Goal: Information Seeking & Learning: Learn about a topic

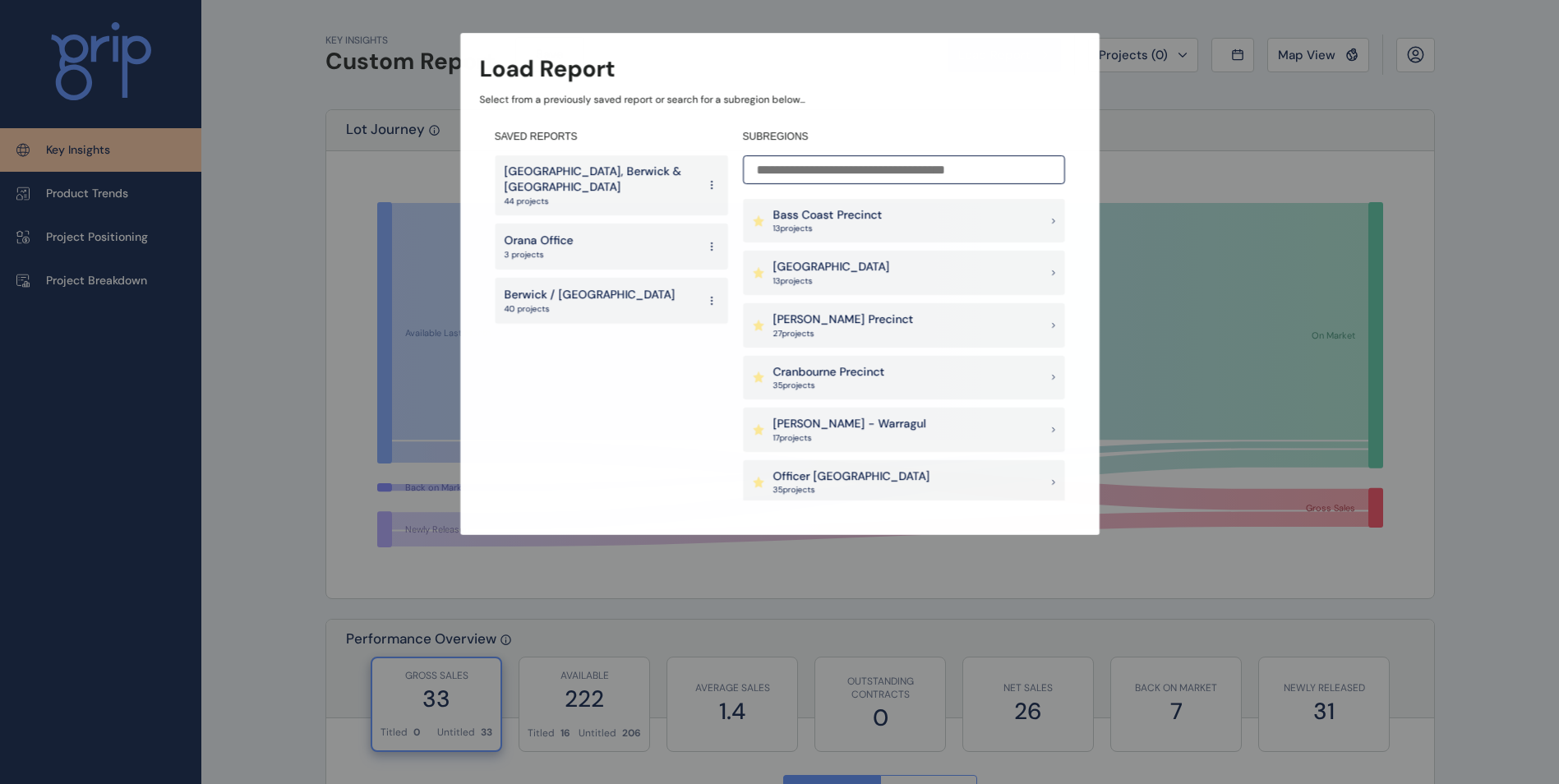
click at [1349, 23] on div "Load Report Select from a previously saved report or search for a subregion bel…" at bounding box center [779, 250] width 1558 height 502
click at [594, 190] on p "[GEOGRAPHIC_DATA], Berwick & [GEOGRAPHIC_DATA]" at bounding box center [601, 180] width 193 height 32
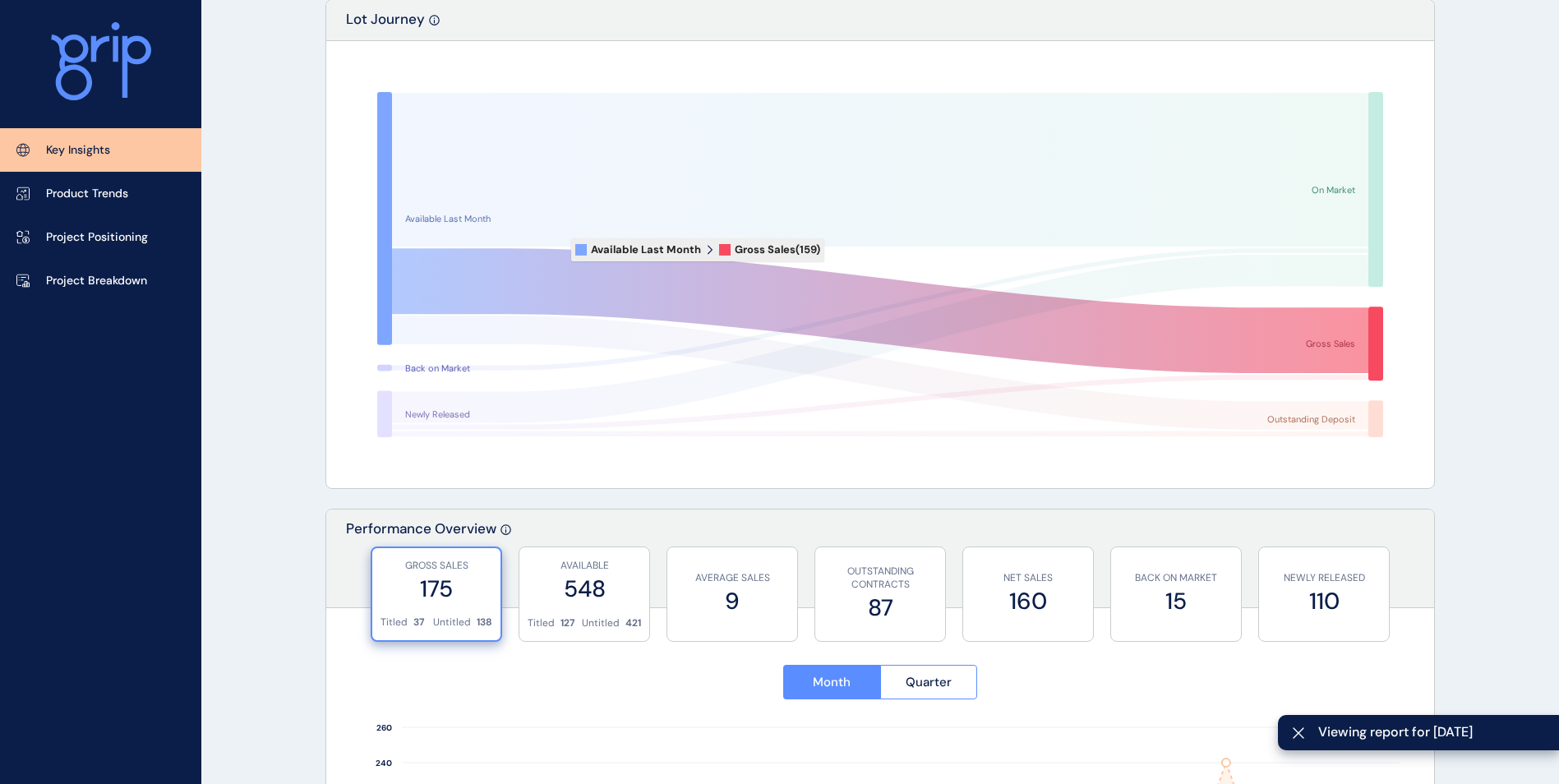
scroll to position [110, 0]
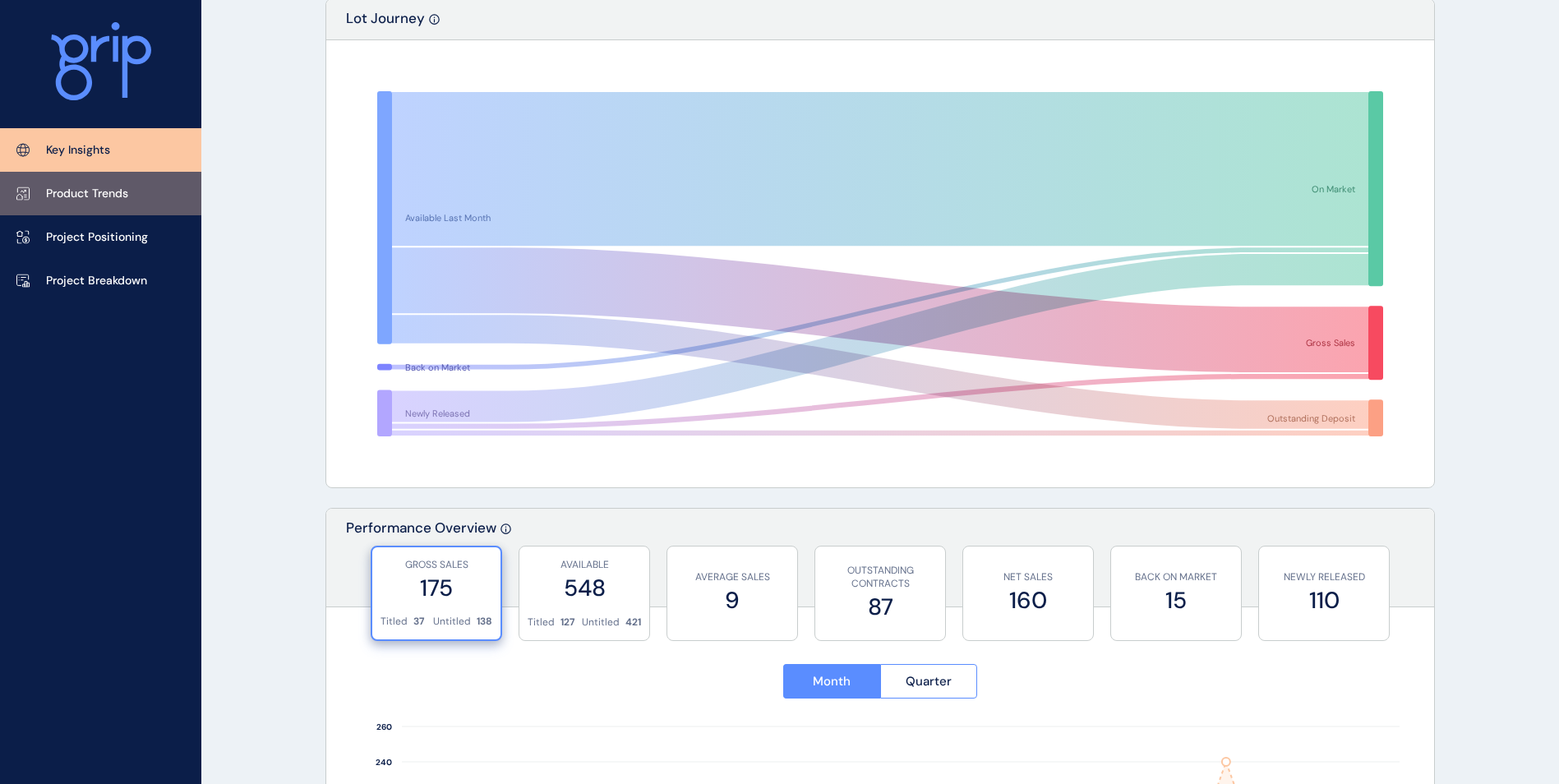
click at [103, 193] on p "Product Trends" at bounding box center [87, 193] width 82 height 16
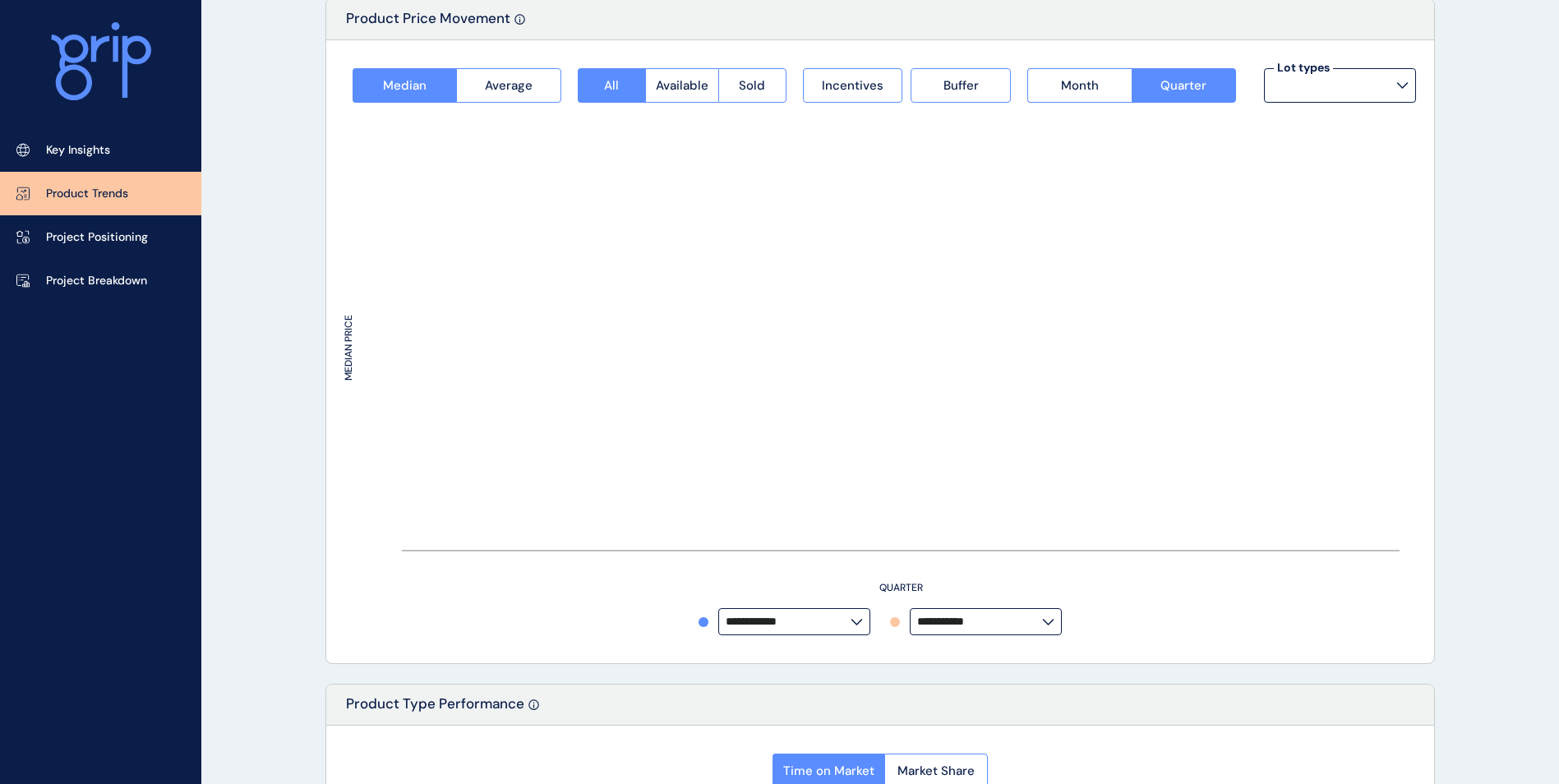
type input "**********"
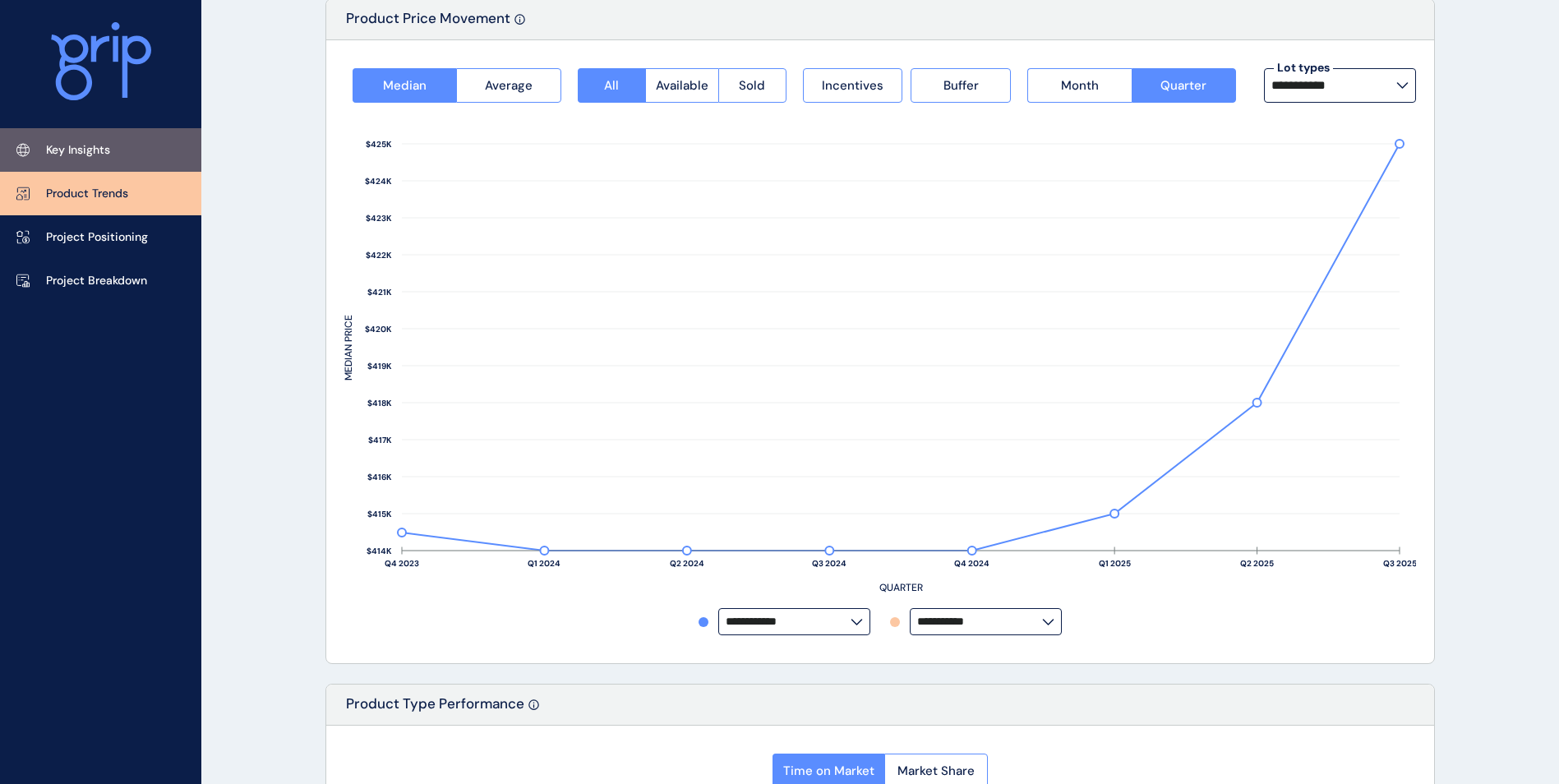
click at [103, 152] on p "Key Insights" at bounding box center [78, 151] width 64 height 16
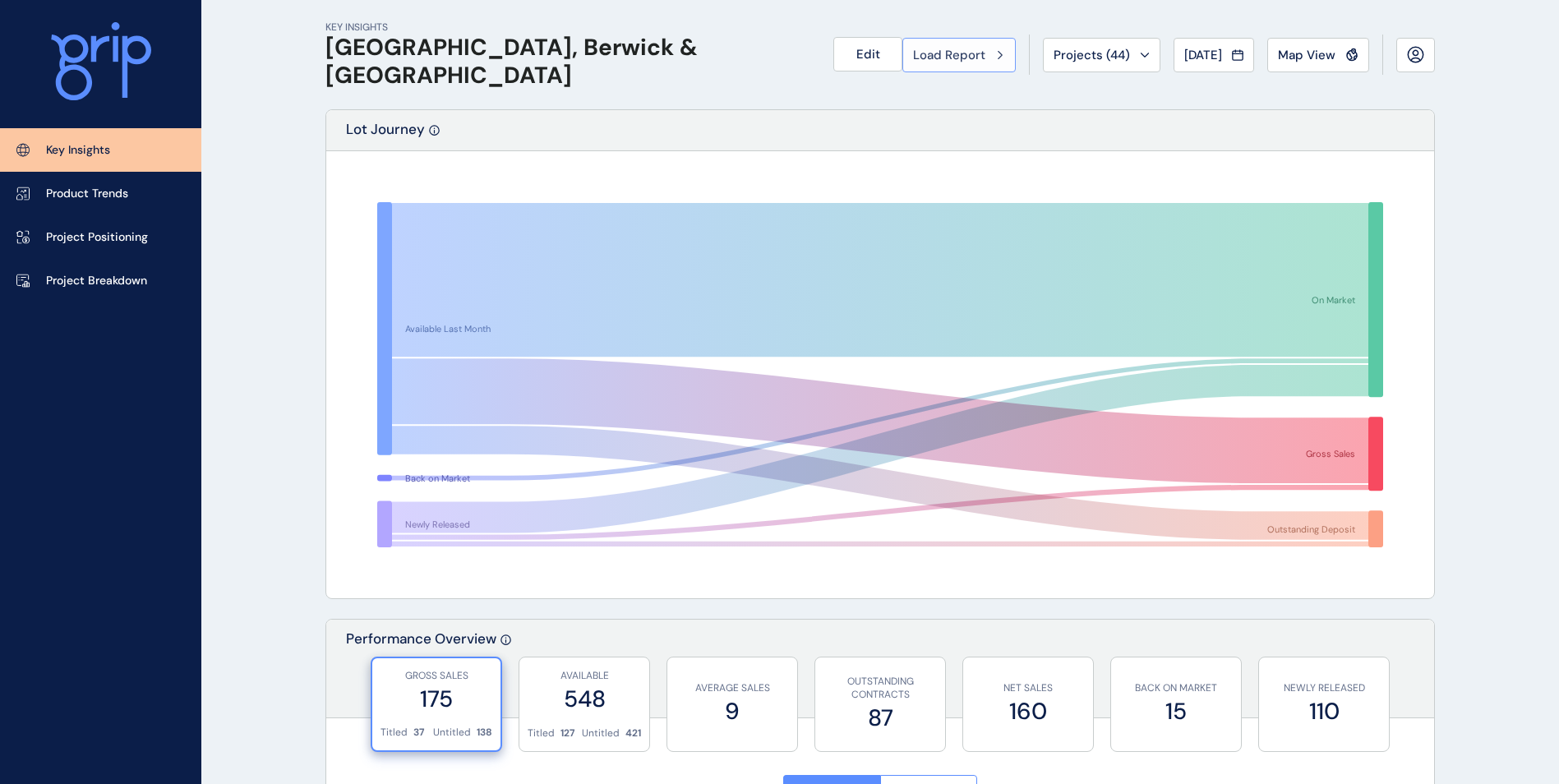
click at [963, 59] on span "Load Report" at bounding box center [948, 55] width 72 height 16
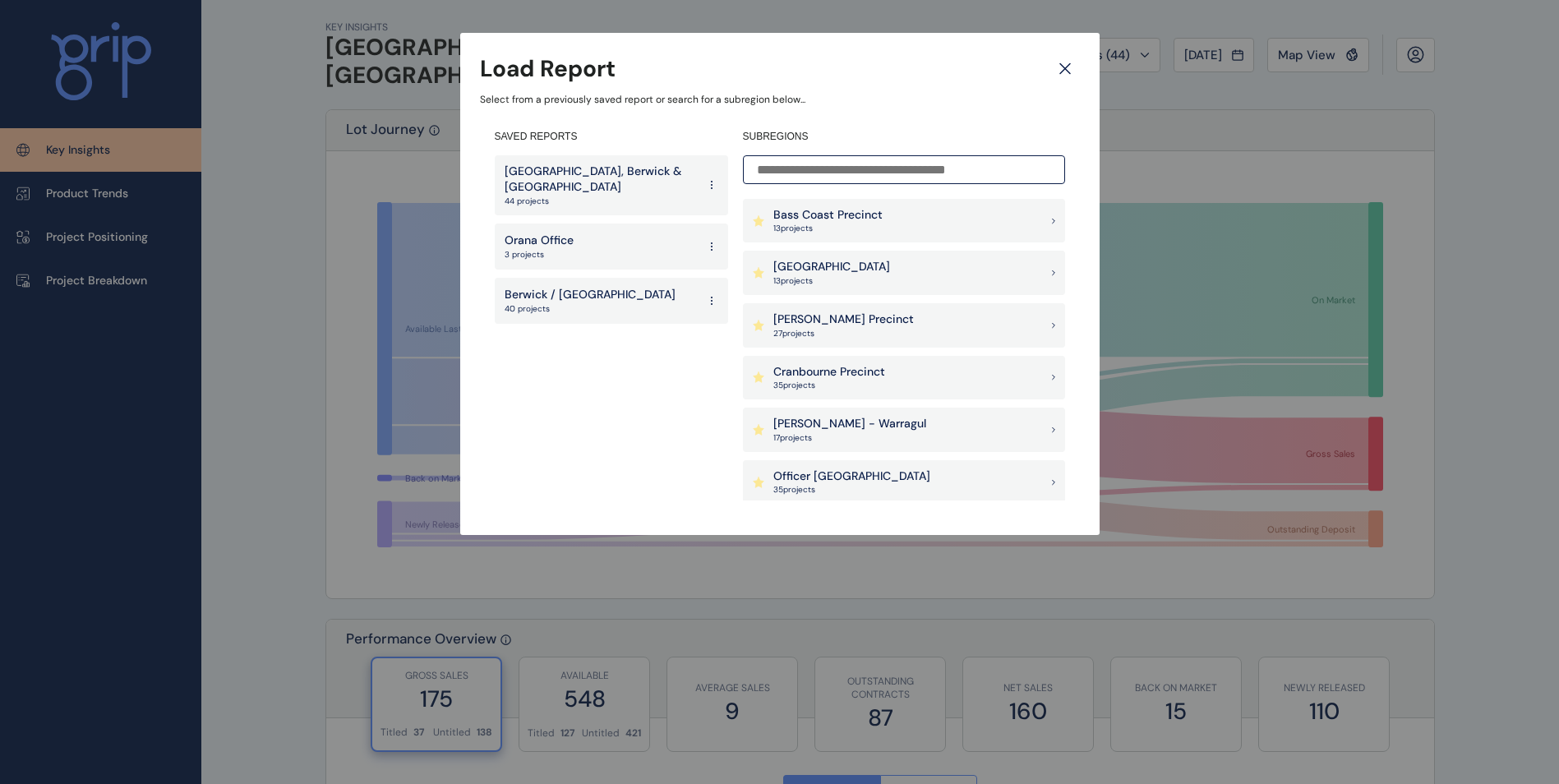
click at [625, 184] on p "[GEOGRAPHIC_DATA], Berwick & [GEOGRAPHIC_DATA]" at bounding box center [601, 180] width 193 height 32
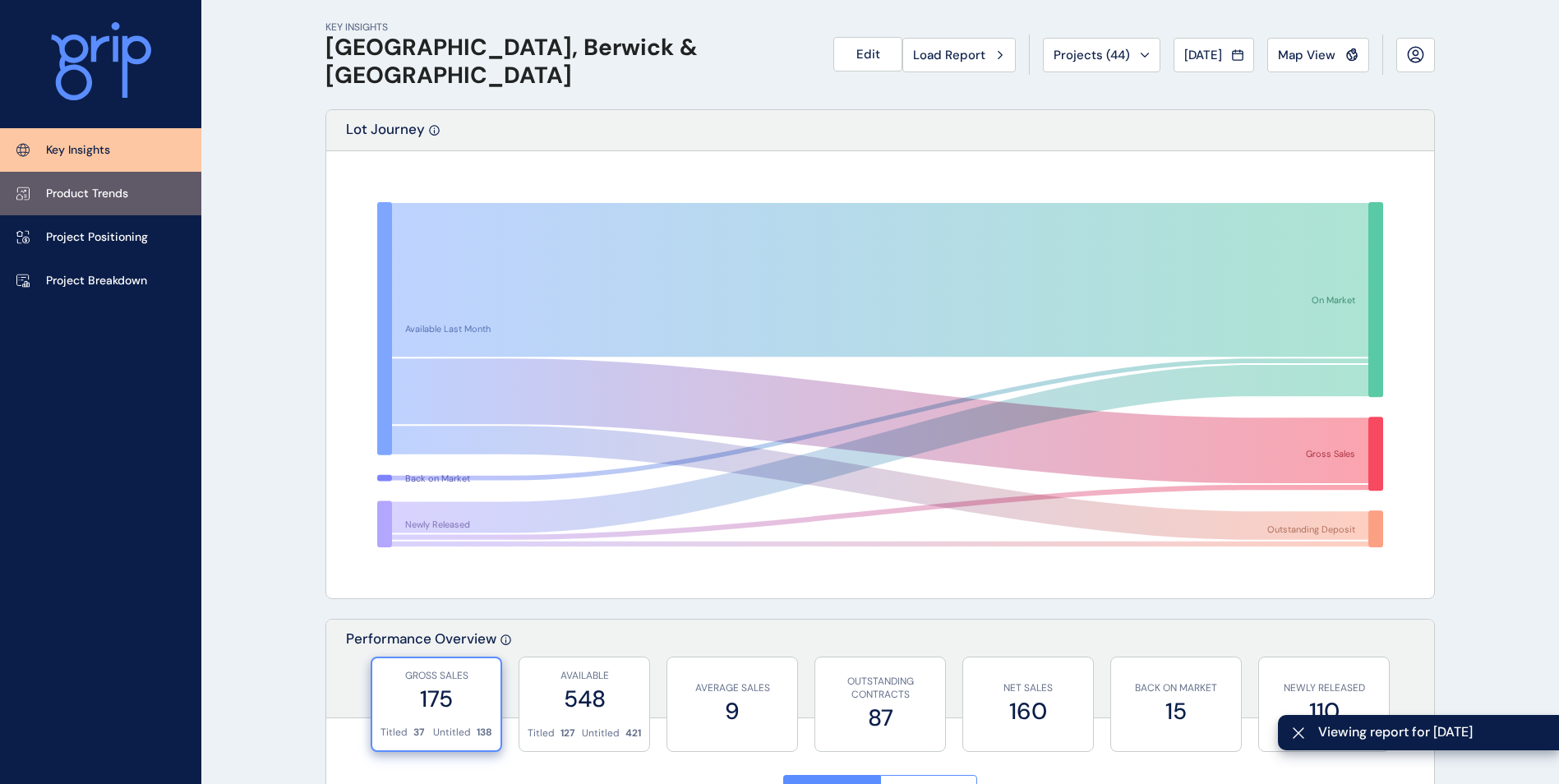
click at [91, 195] on p "Product Trends" at bounding box center [87, 193] width 82 height 16
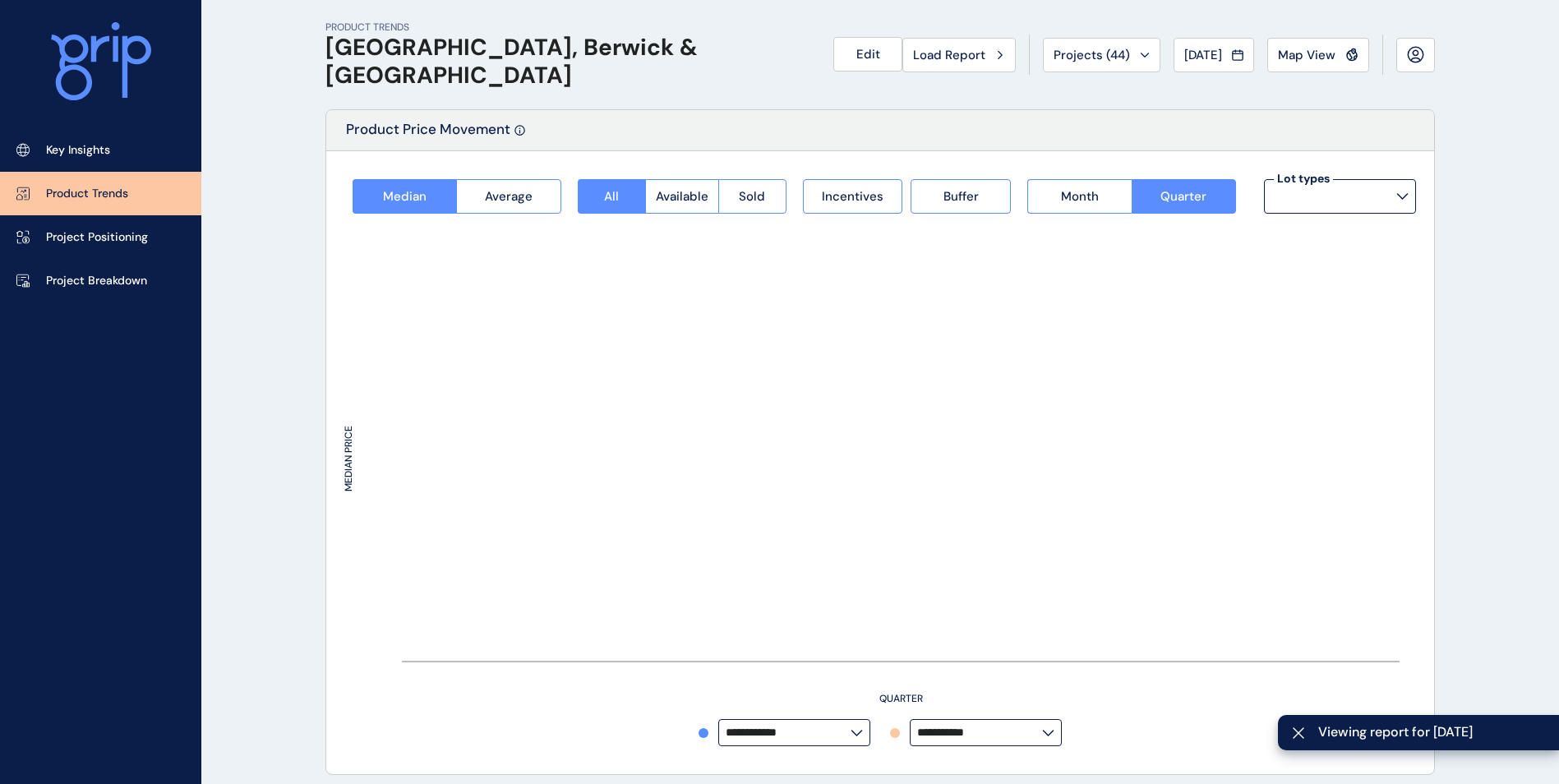
type input "**********"
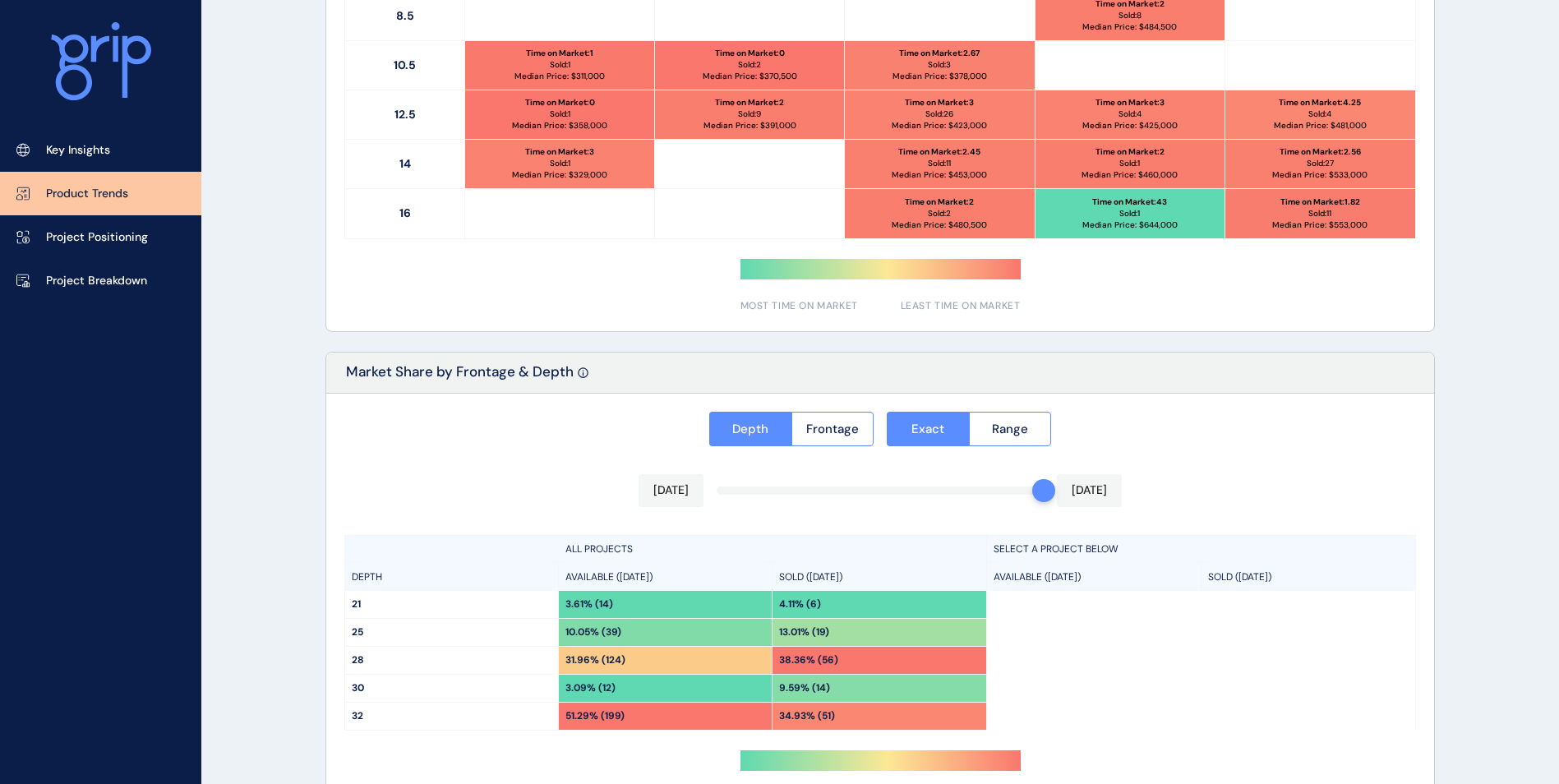
scroll to position [1139, 0]
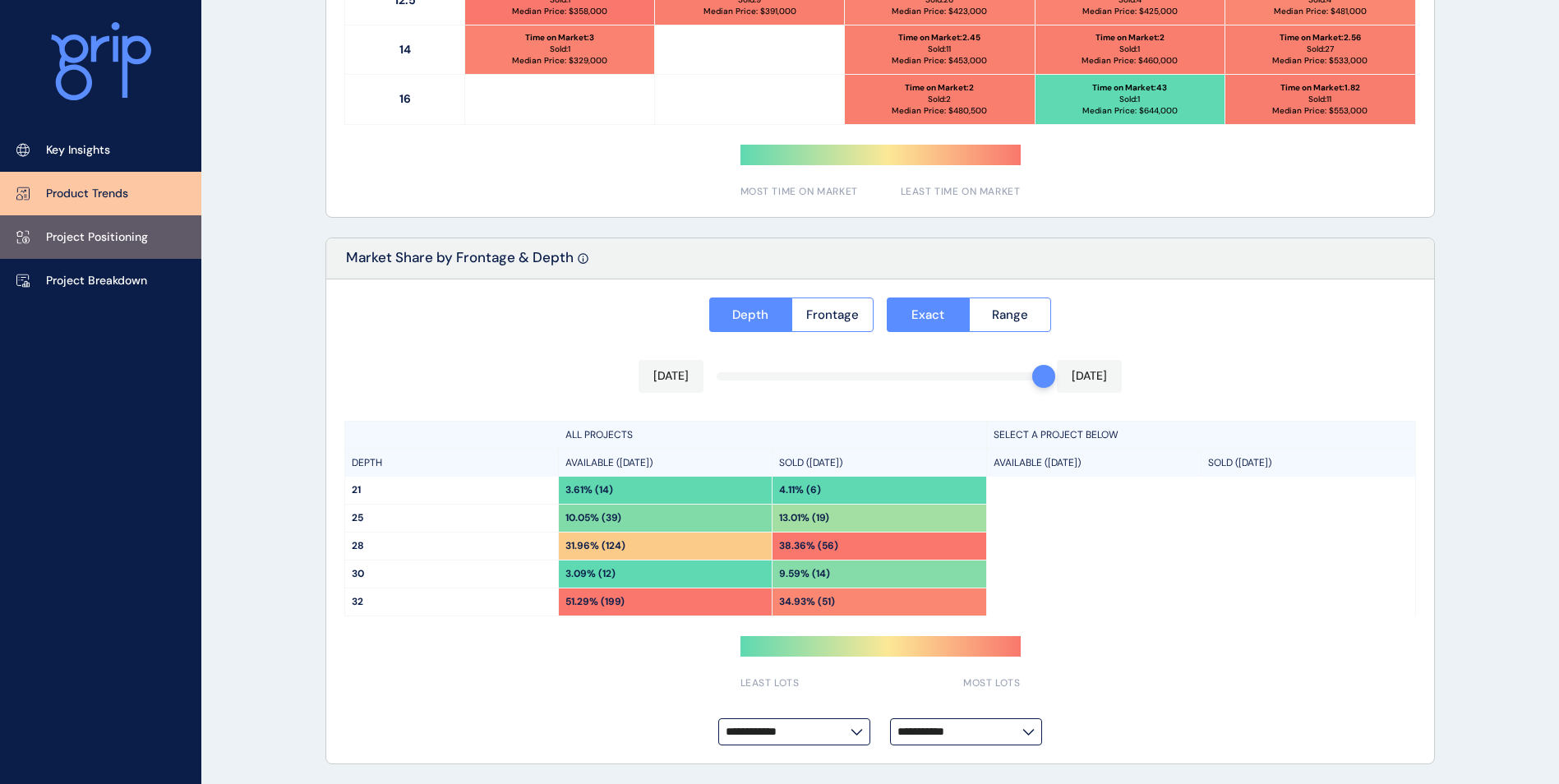
click at [118, 230] on p "Project Positioning" at bounding box center [97, 237] width 102 height 16
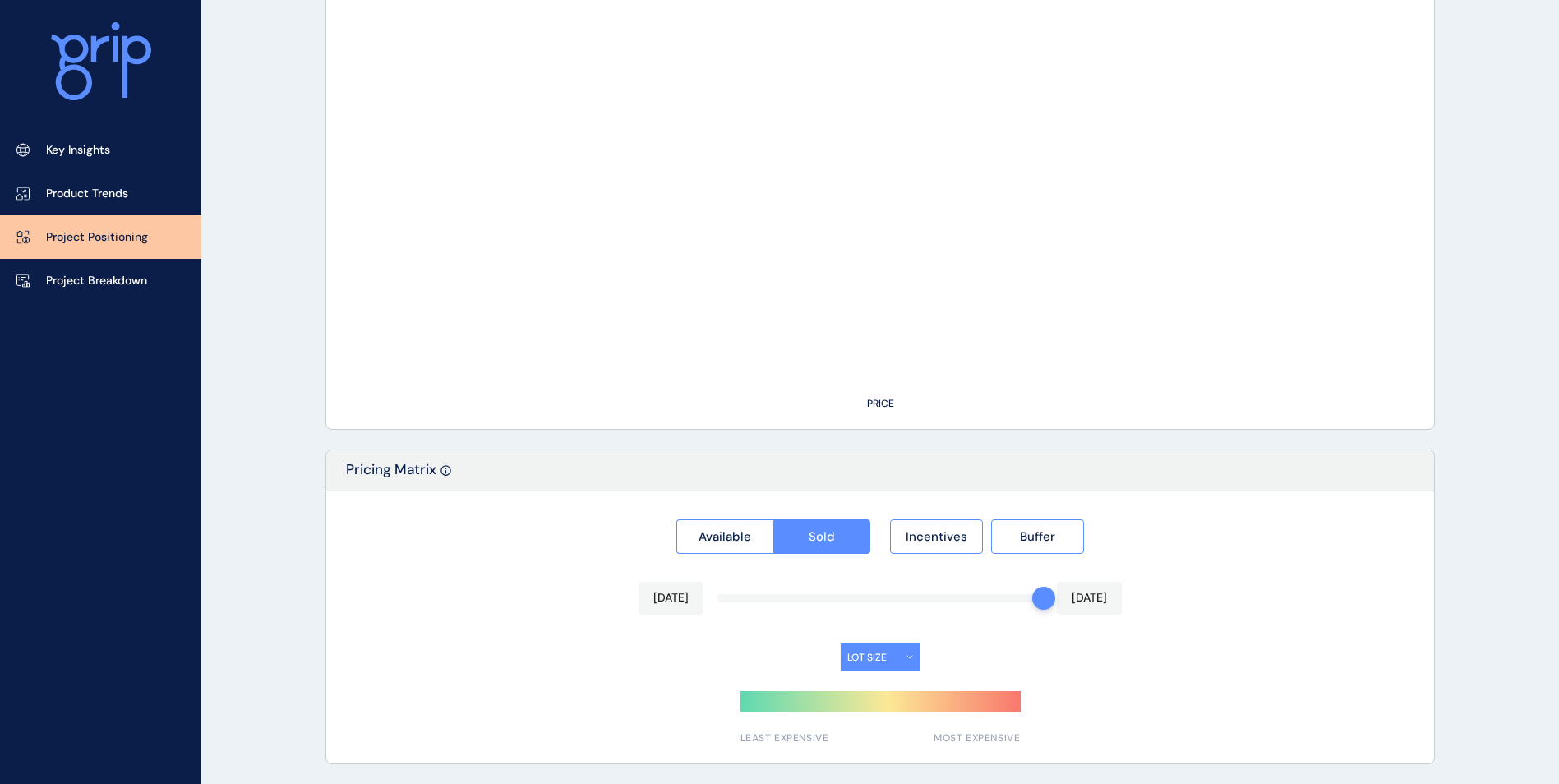
type input "**********"
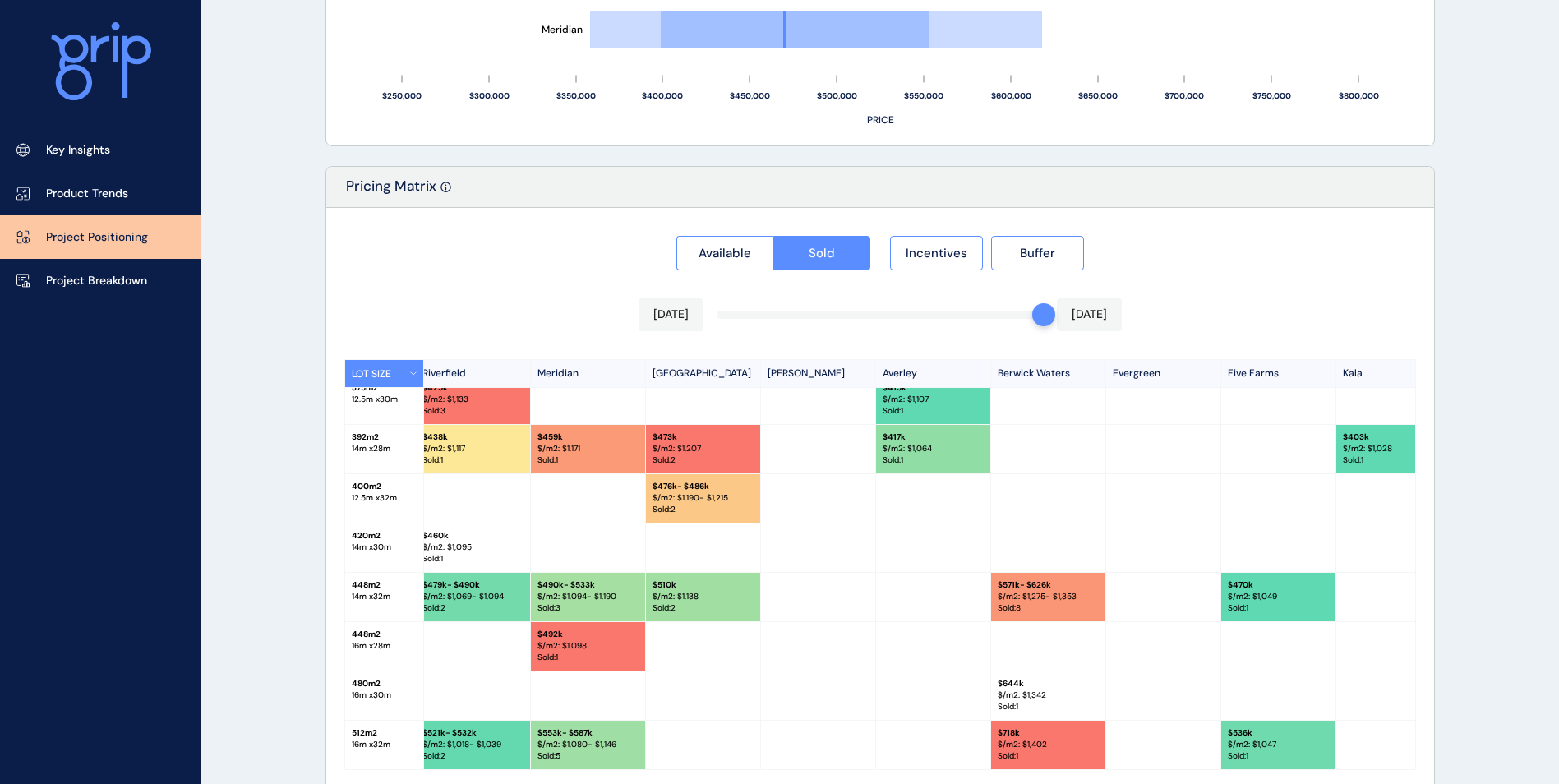
scroll to position [412, 10]
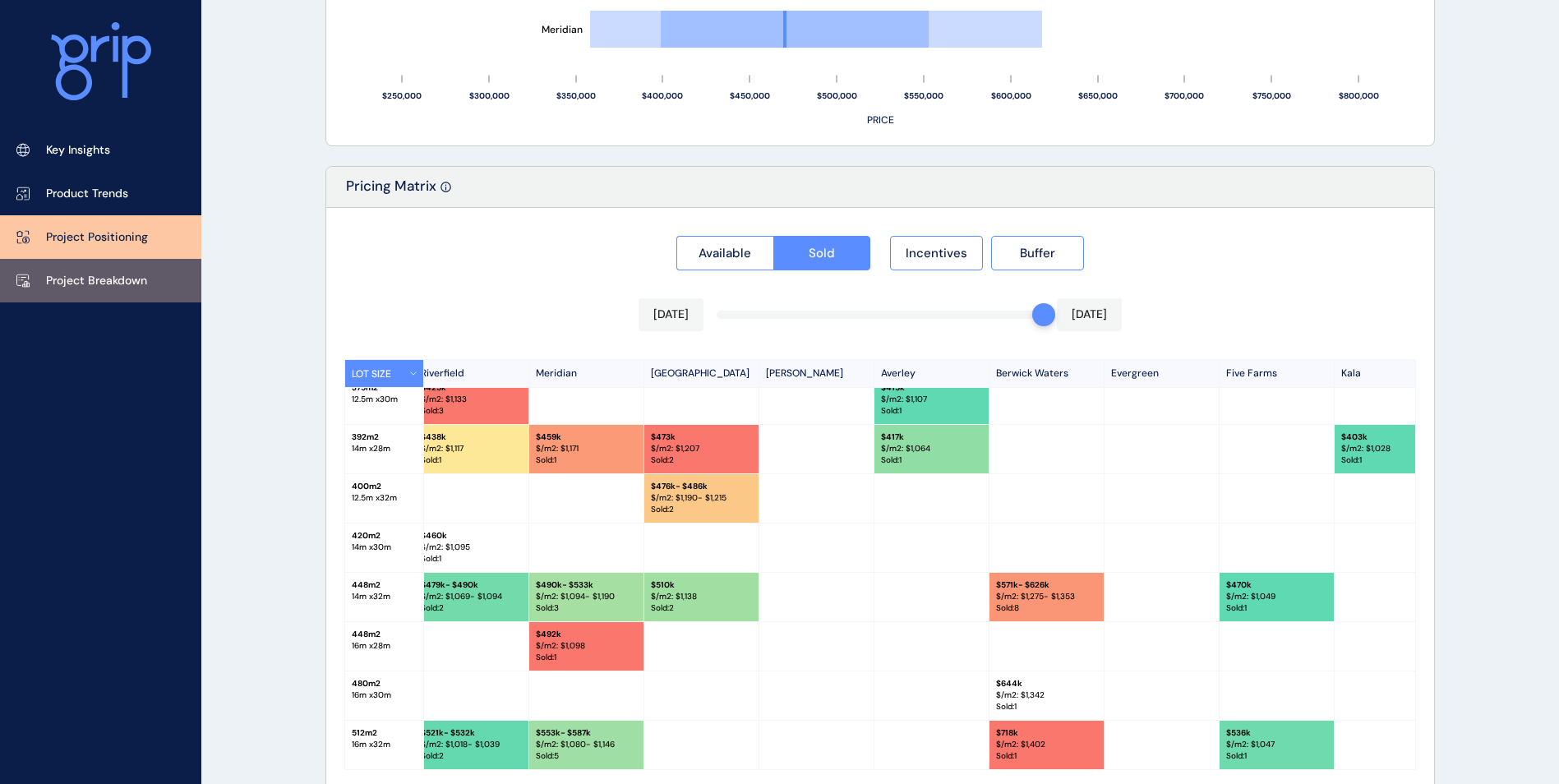
click at [121, 280] on p "Project Breakdown" at bounding box center [96, 281] width 101 height 16
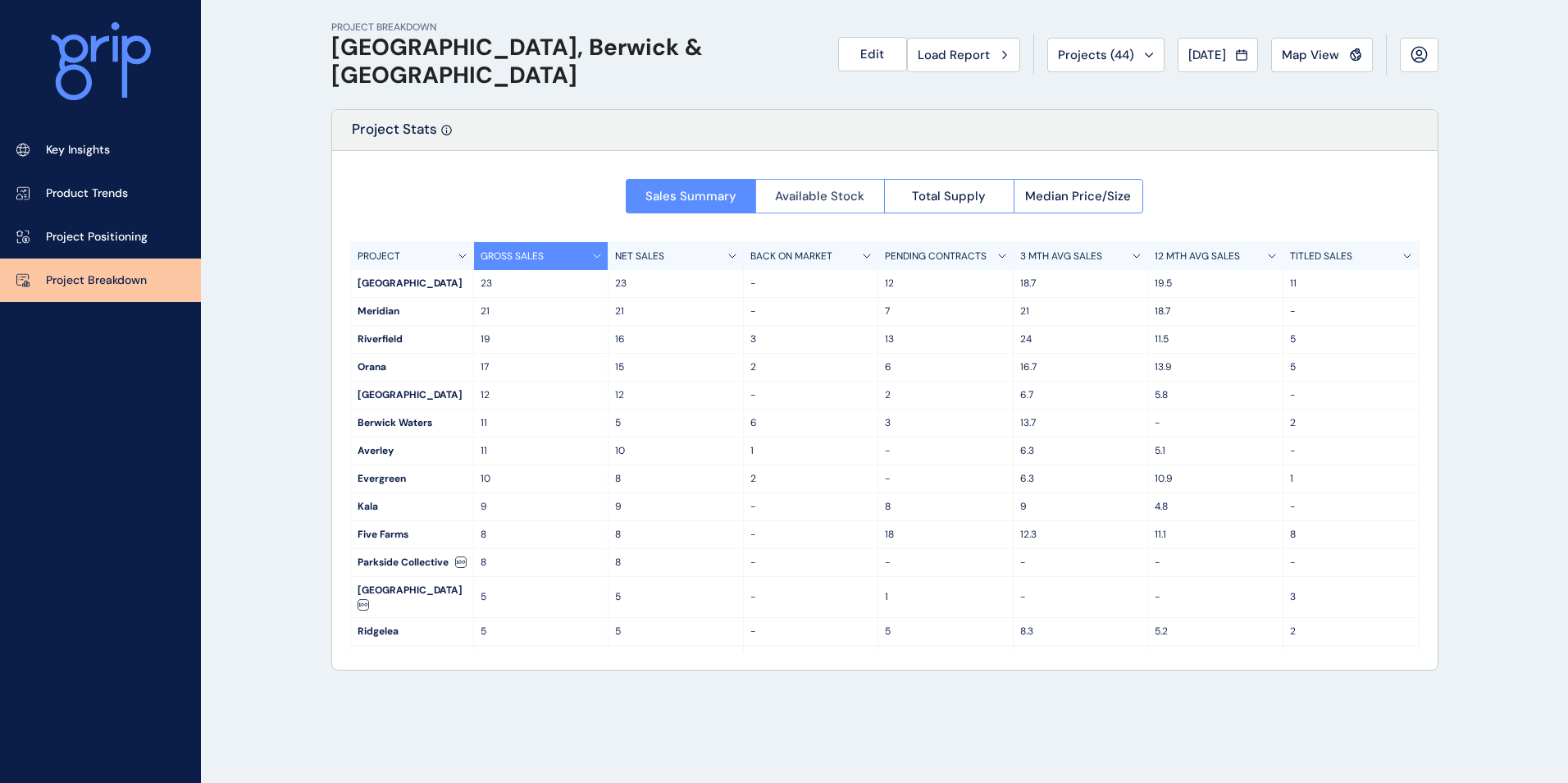
click at [826, 206] on button "Available Stock" at bounding box center [820, 196] width 130 height 35
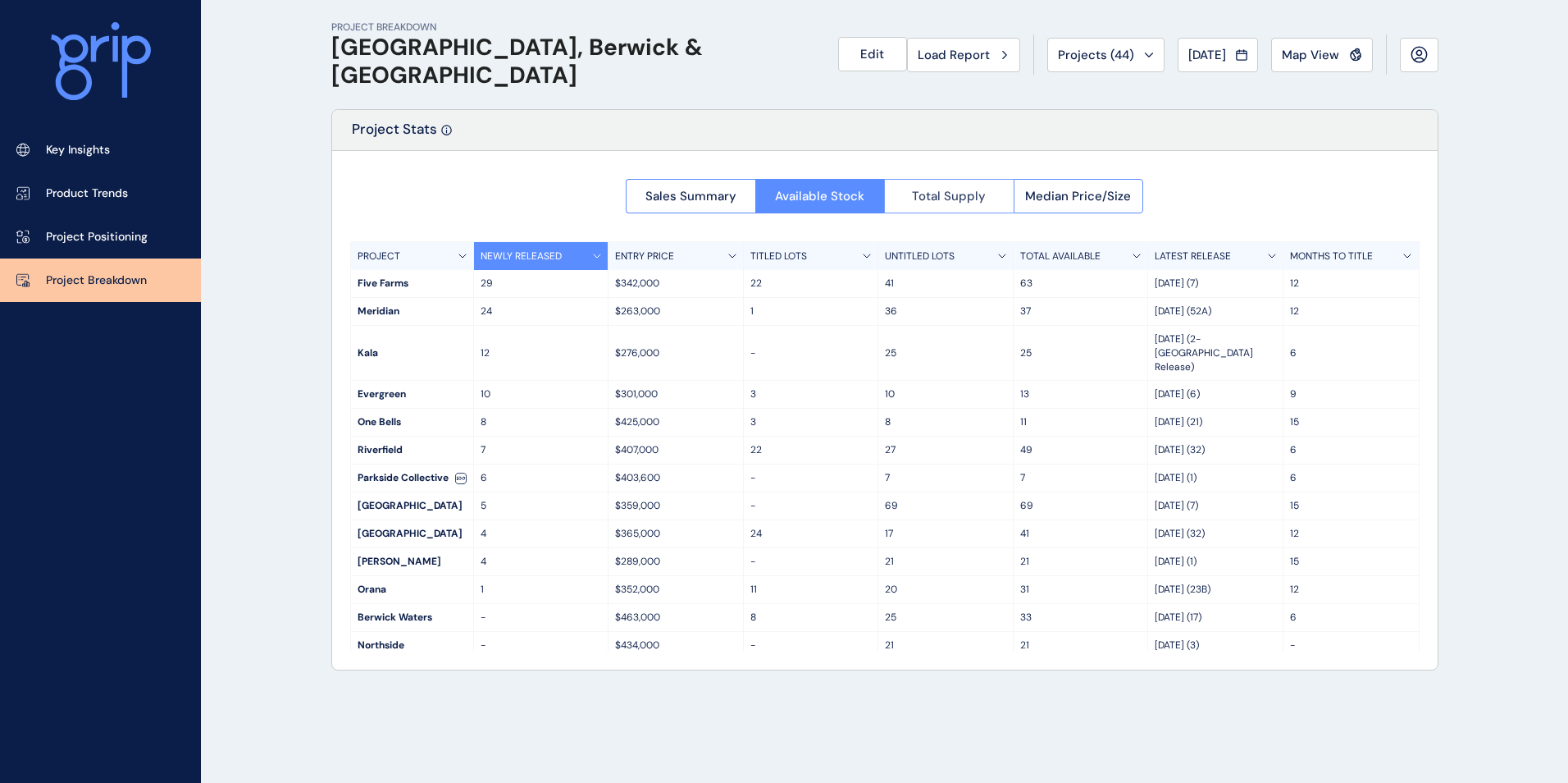
click at [944, 197] on span "Total Supply" at bounding box center [948, 196] width 74 height 16
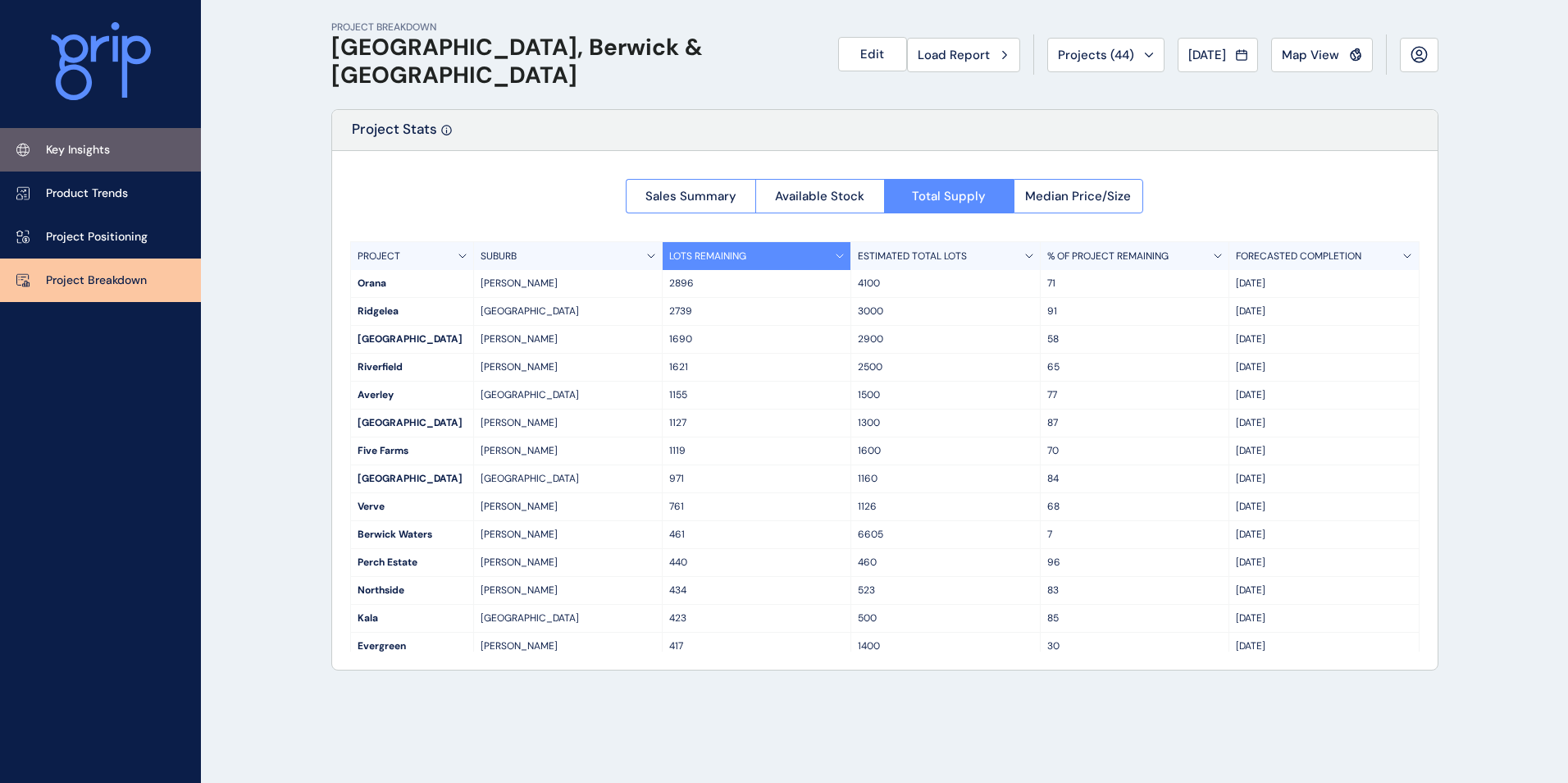
click at [103, 141] on link "Key Insights" at bounding box center [101, 149] width 201 height 44
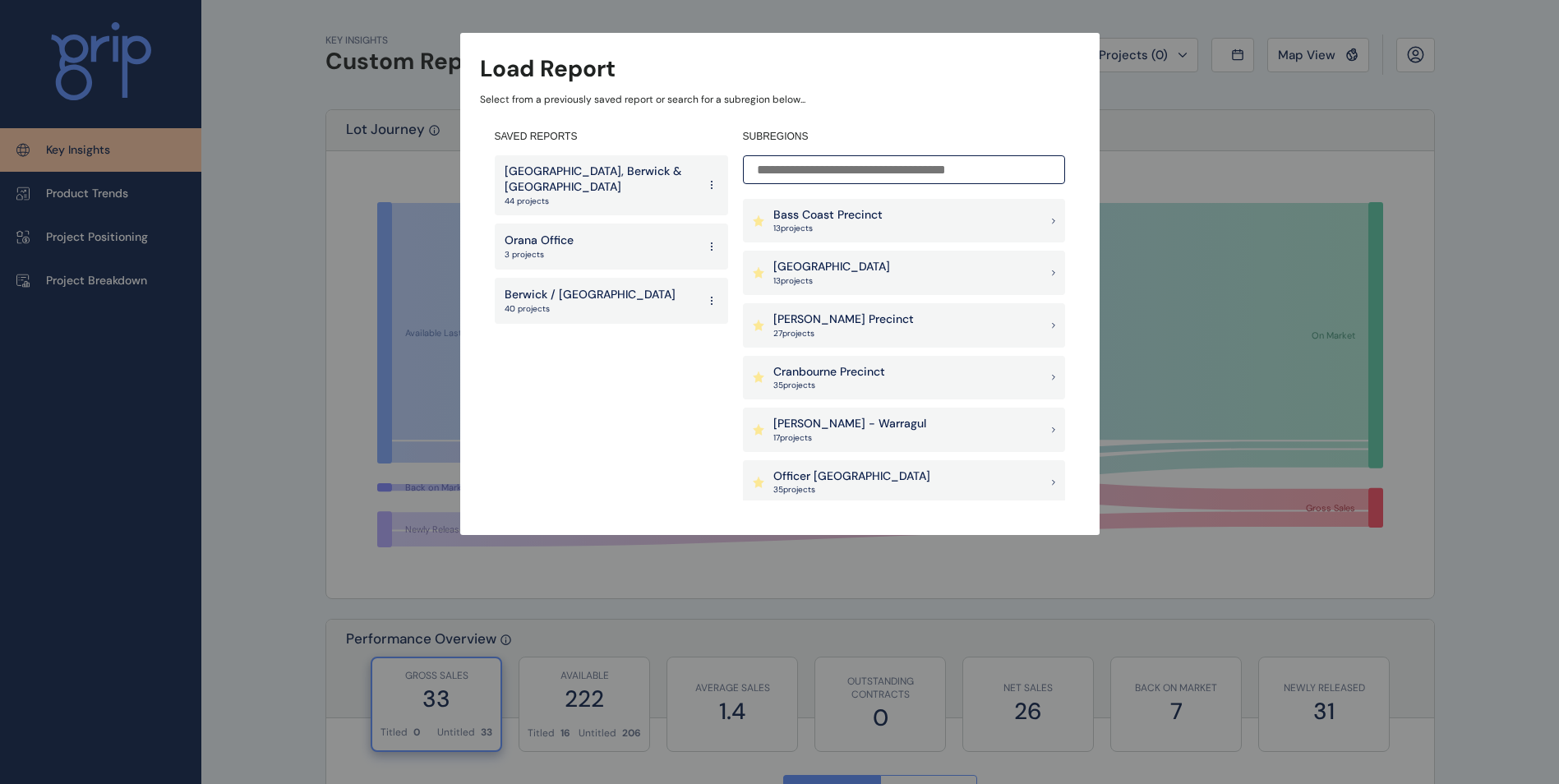
click at [644, 188] on p "[GEOGRAPHIC_DATA], Berwick & [GEOGRAPHIC_DATA]" at bounding box center [601, 180] width 193 height 32
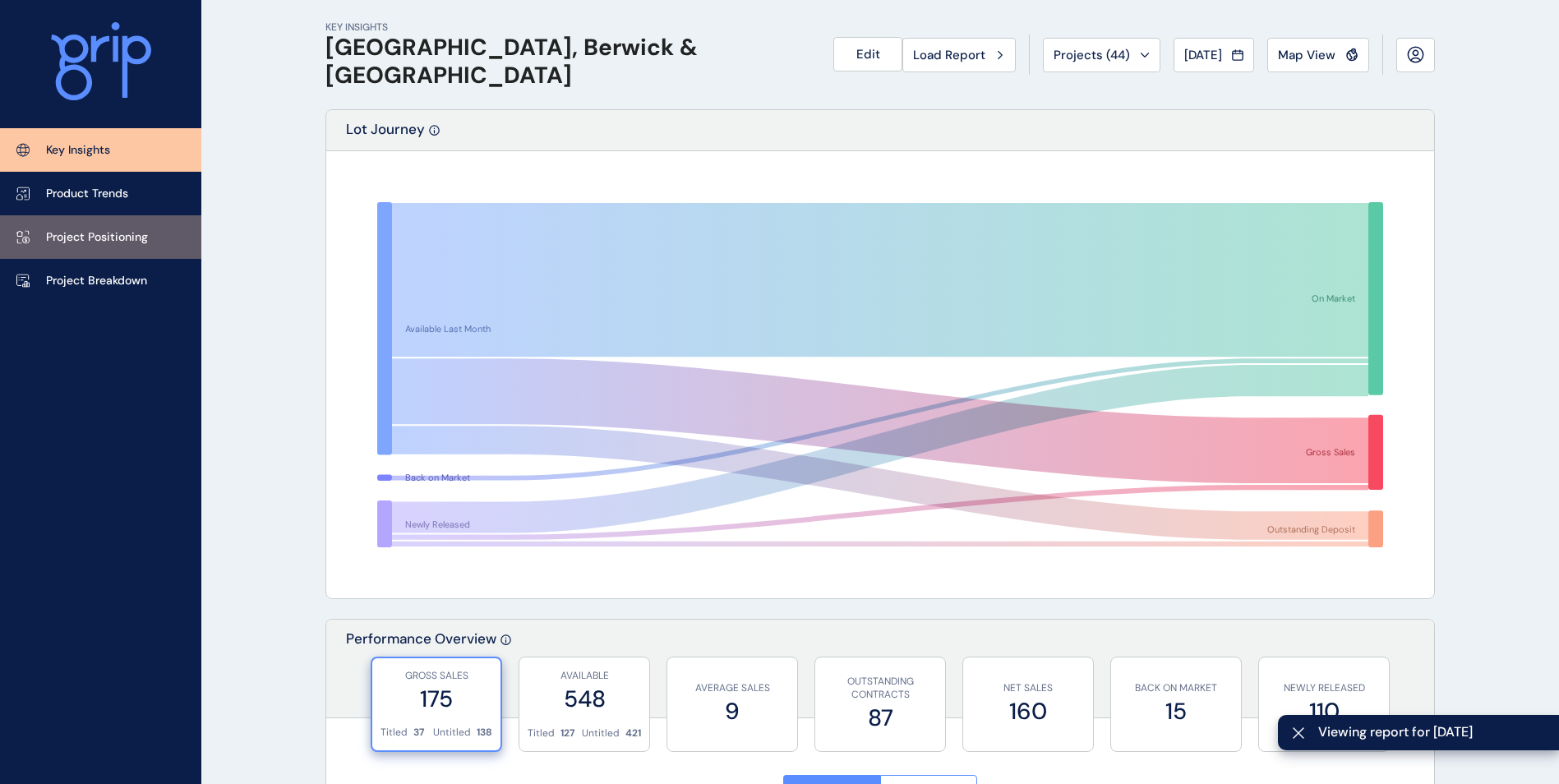
click at [101, 235] on p "Project Positioning" at bounding box center [97, 237] width 102 height 16
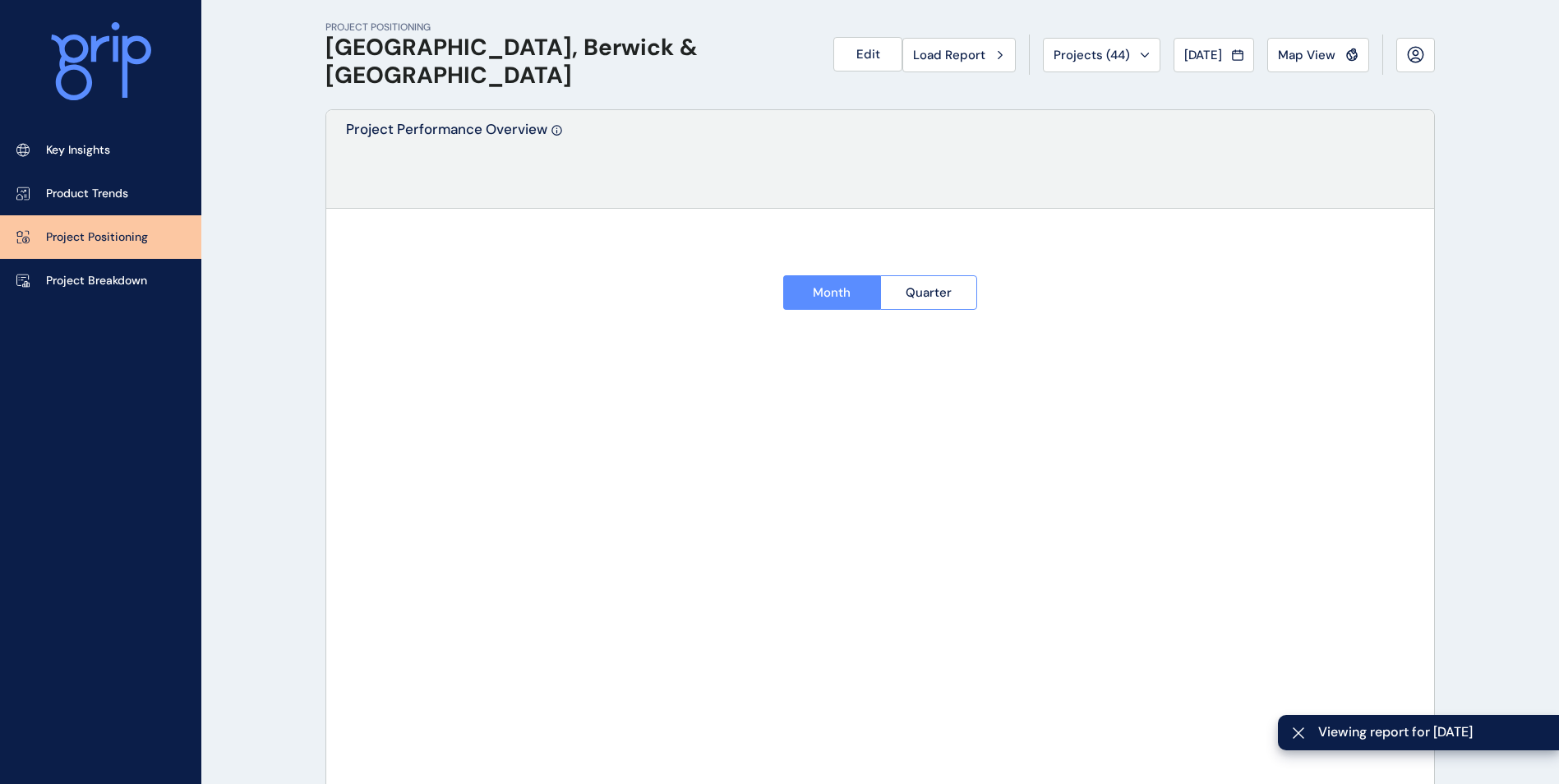
type input "**********"
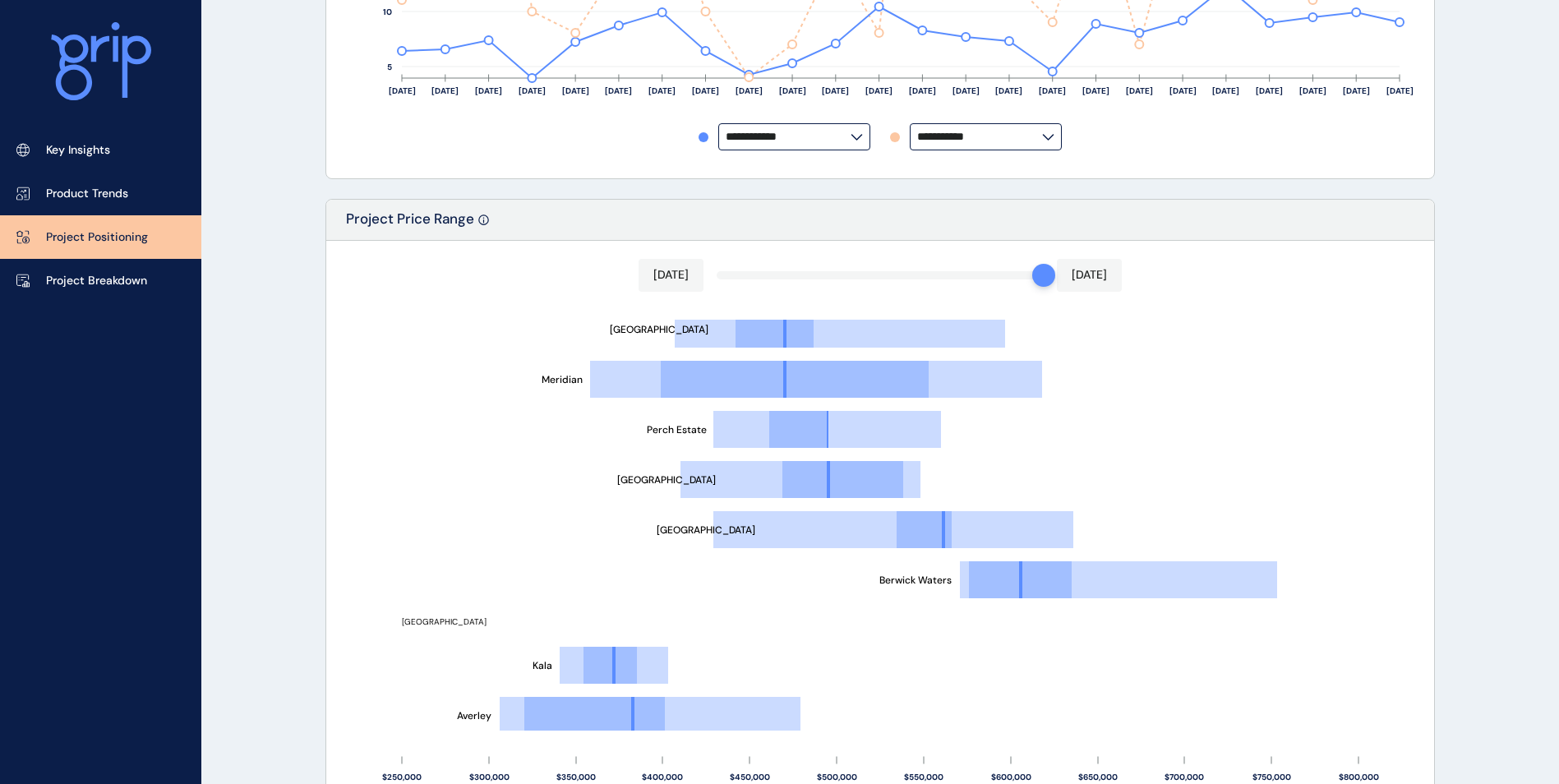
scroll to position [582, 0]
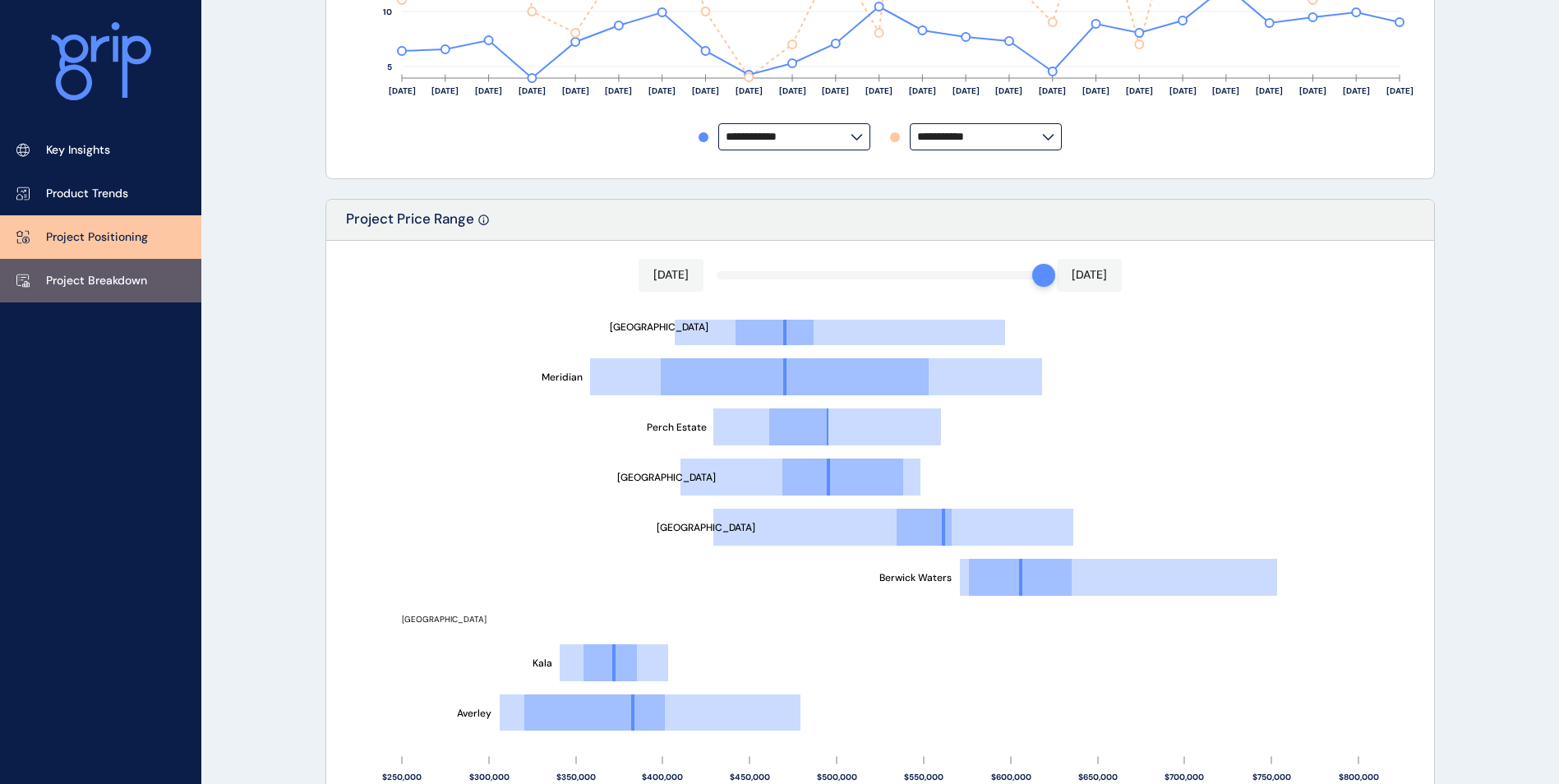
click at [91, 280] on p "Project Breakdown" at bounding box center [96, 281] width 101 height 16
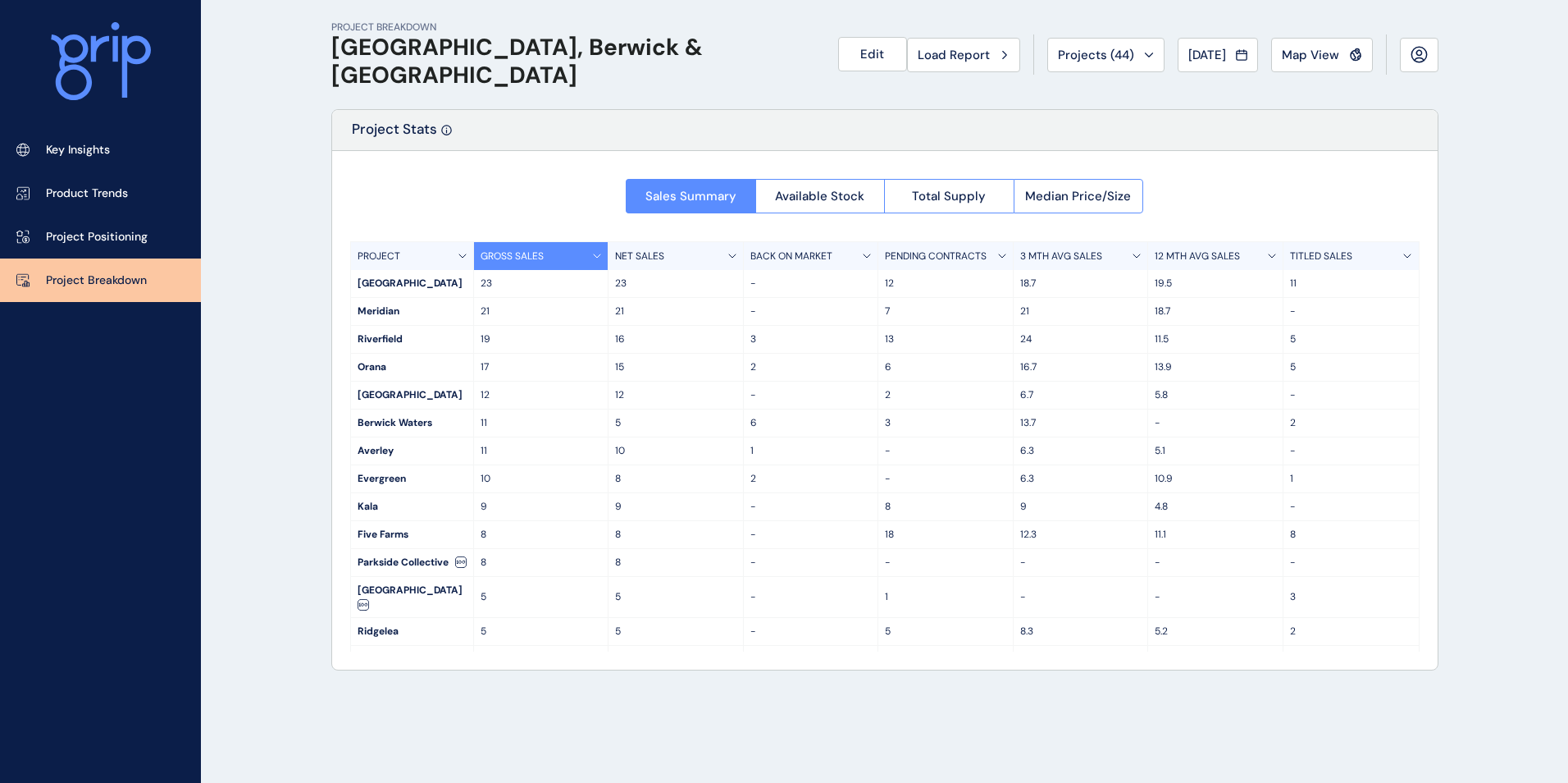
click at [1177, 256] on p "12 MTH AVG SALES" at bounding box center [1197, 256] width 85 height 14
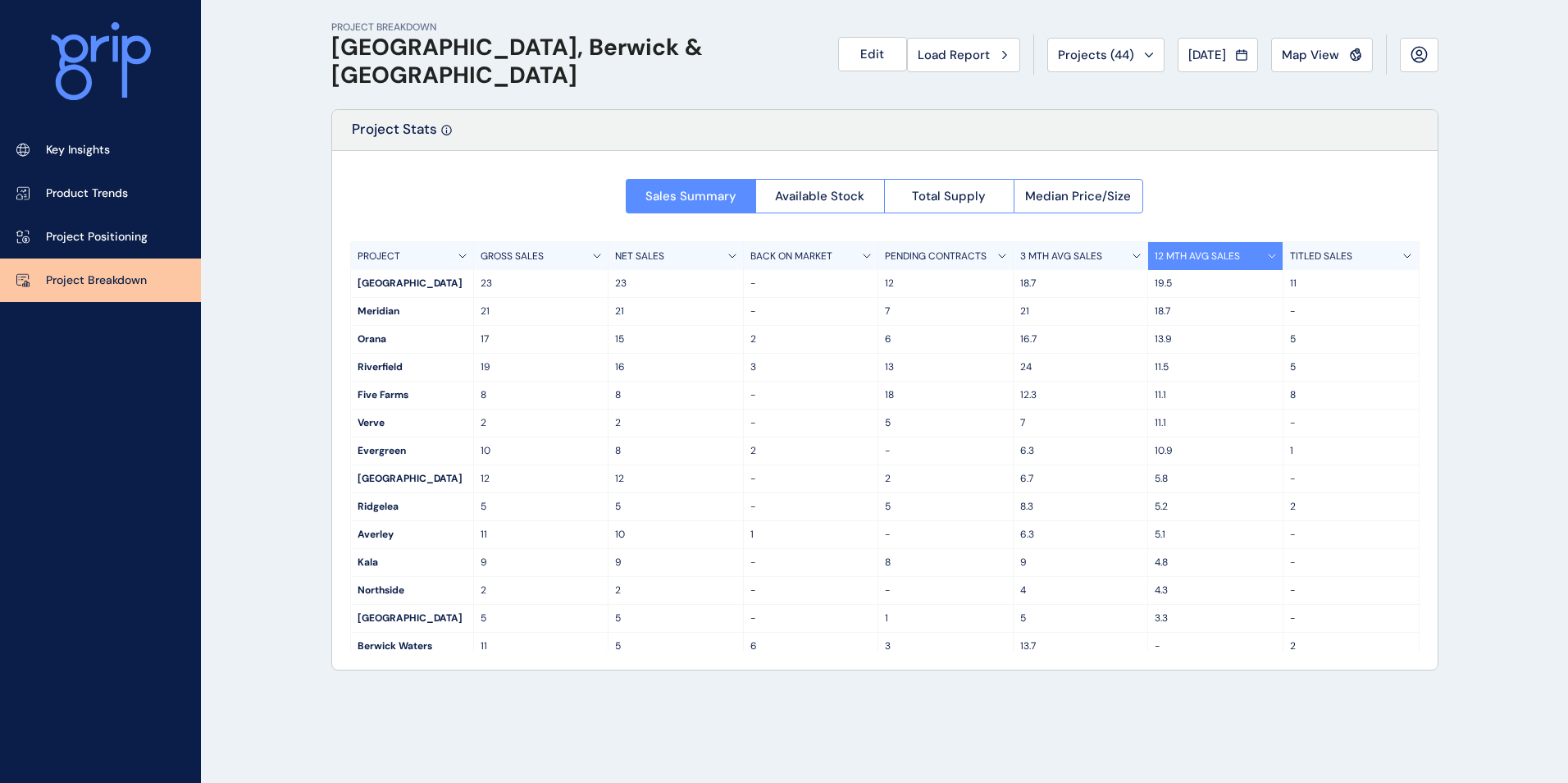
click at [371, 281] on div "[GEOGRAPHIC_DATA]" at bounding box center [412, 283] width 122 height 27
click at [852, 200] on span "Available Stock" at bounding box center [819, 196] width 90 height 16
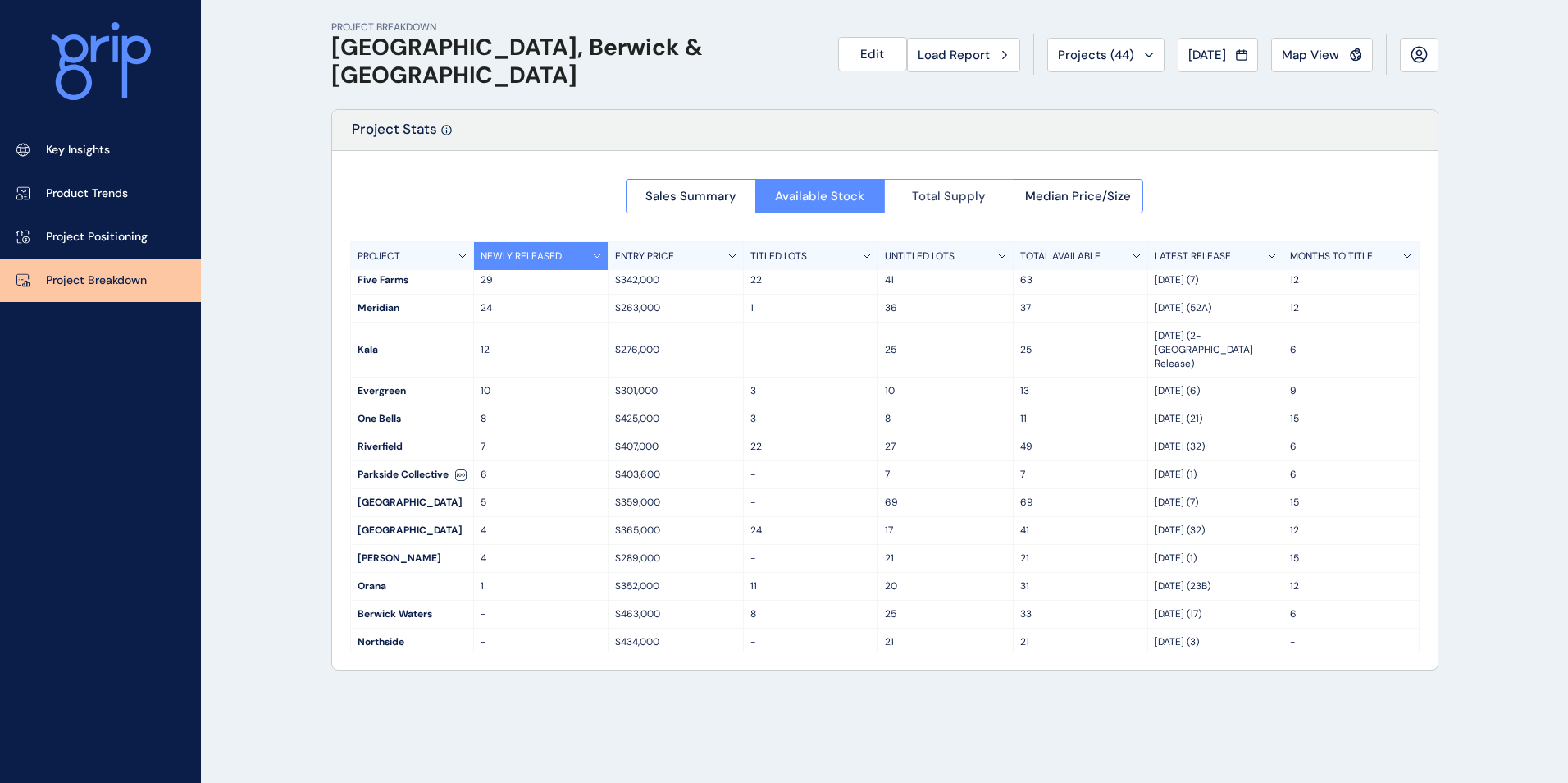
click at [941, 182] on button "Total Supply" at bounding box center [949, 196] width 130 height 35
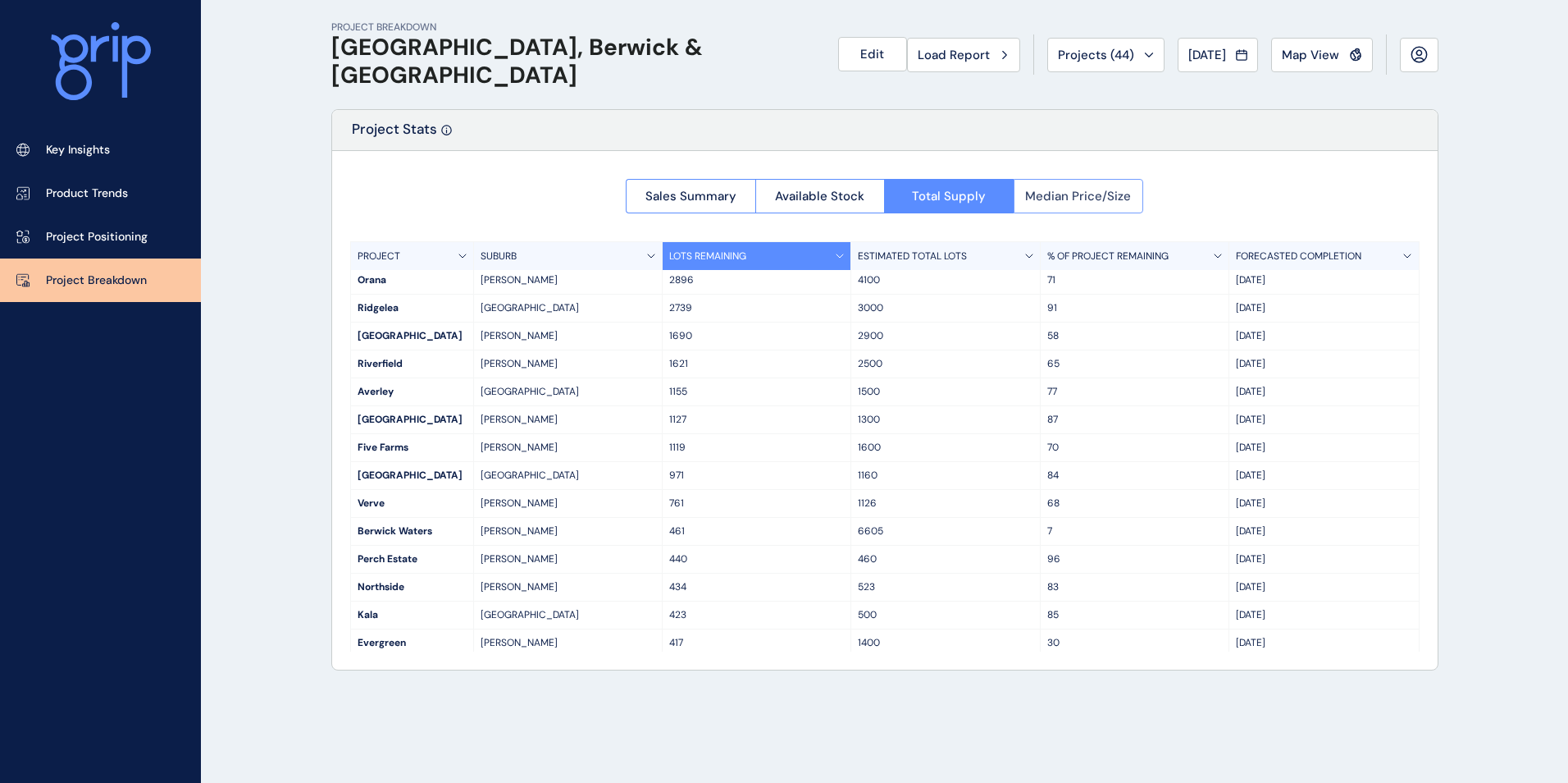
click at [1042, 189] on span "Median Price/Size" at bounding box center [1078, 196] width 106 height 16
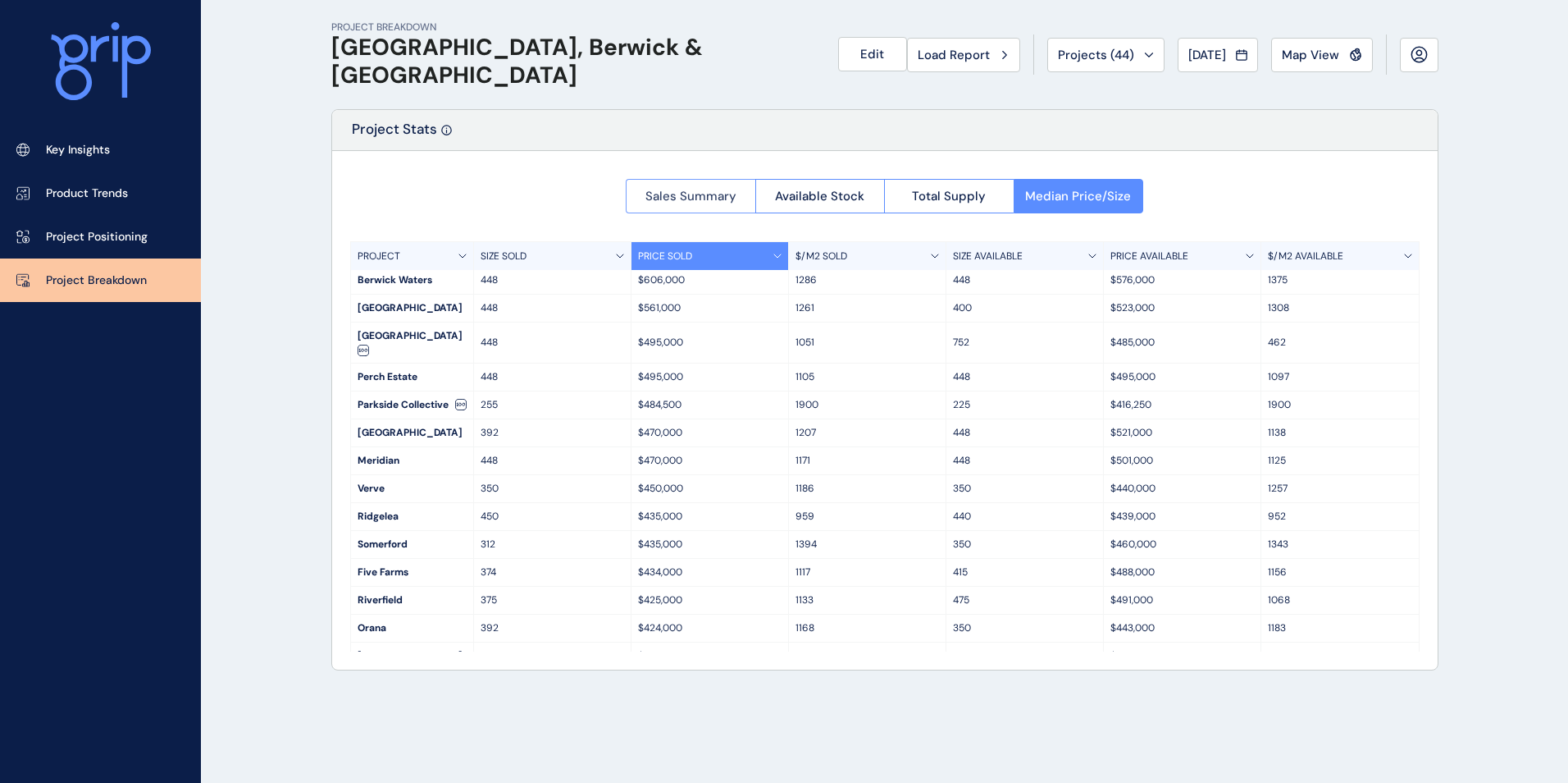
click at [727, 186] on button "Sales Summary" at bounding box center [691, 196] width 130 height 35
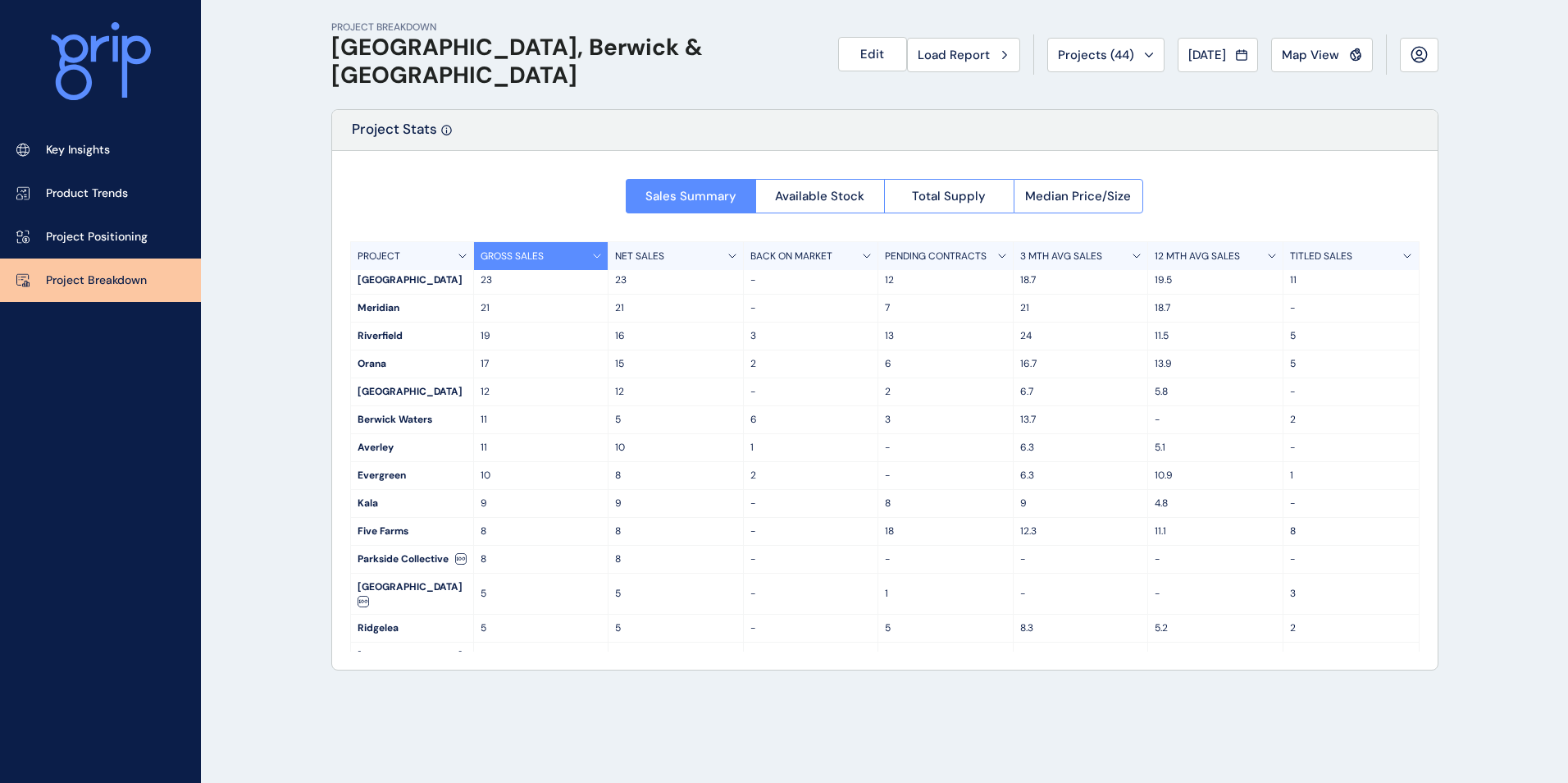
scroll to position [0, 0]
click at [1198, 55] on span "[DATE]" at bounding box center [1207, 55] width 37 height 16
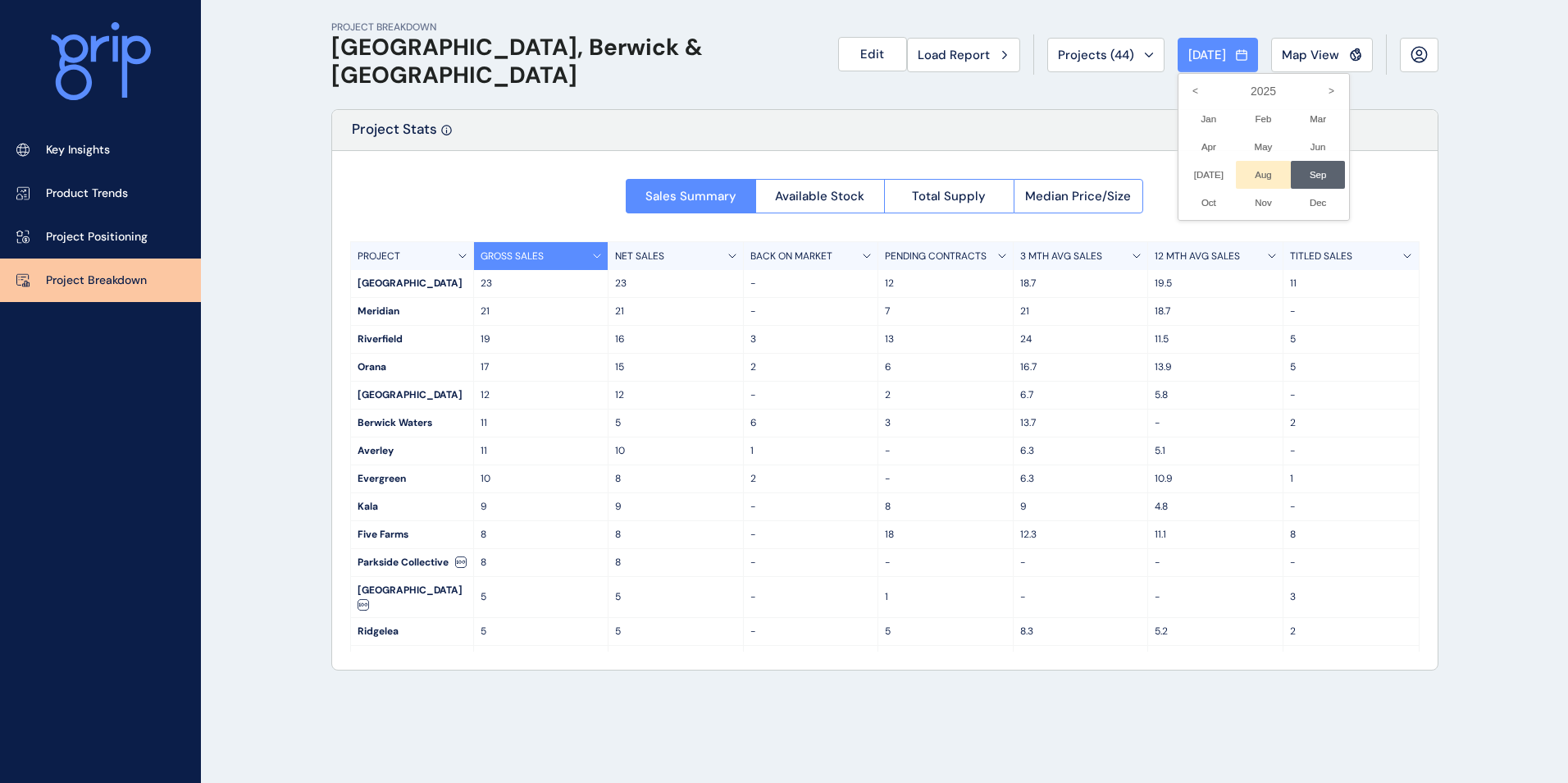
click at [1255, 168] on li "Aug No report is available for this period. New months are usually published 5 …" at bounding box center [1264, 174] width 55 height 28
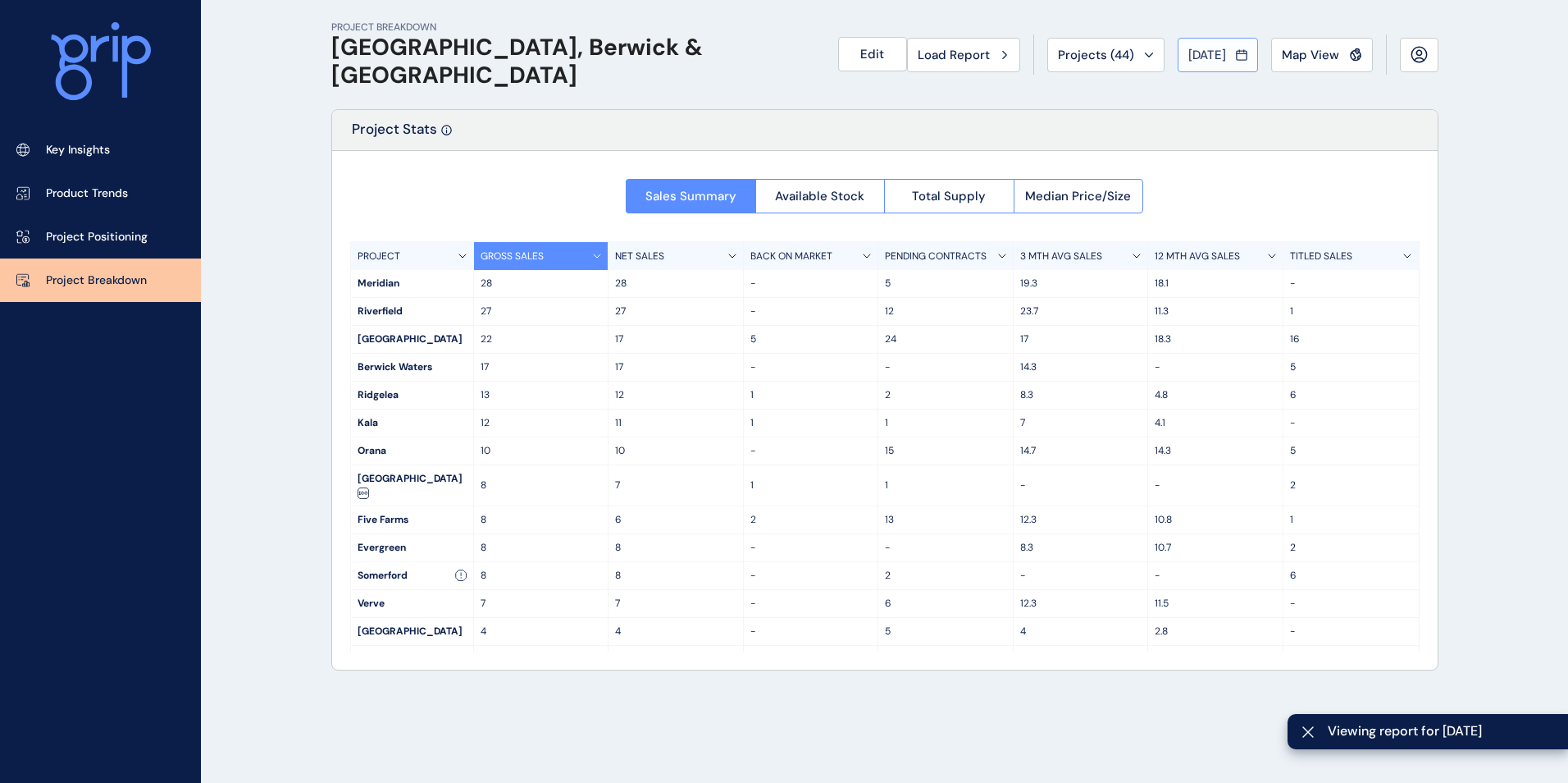
click at [1226, 63] on button "[DATE]" at bounding box center [1218, 54] width 80 height 35
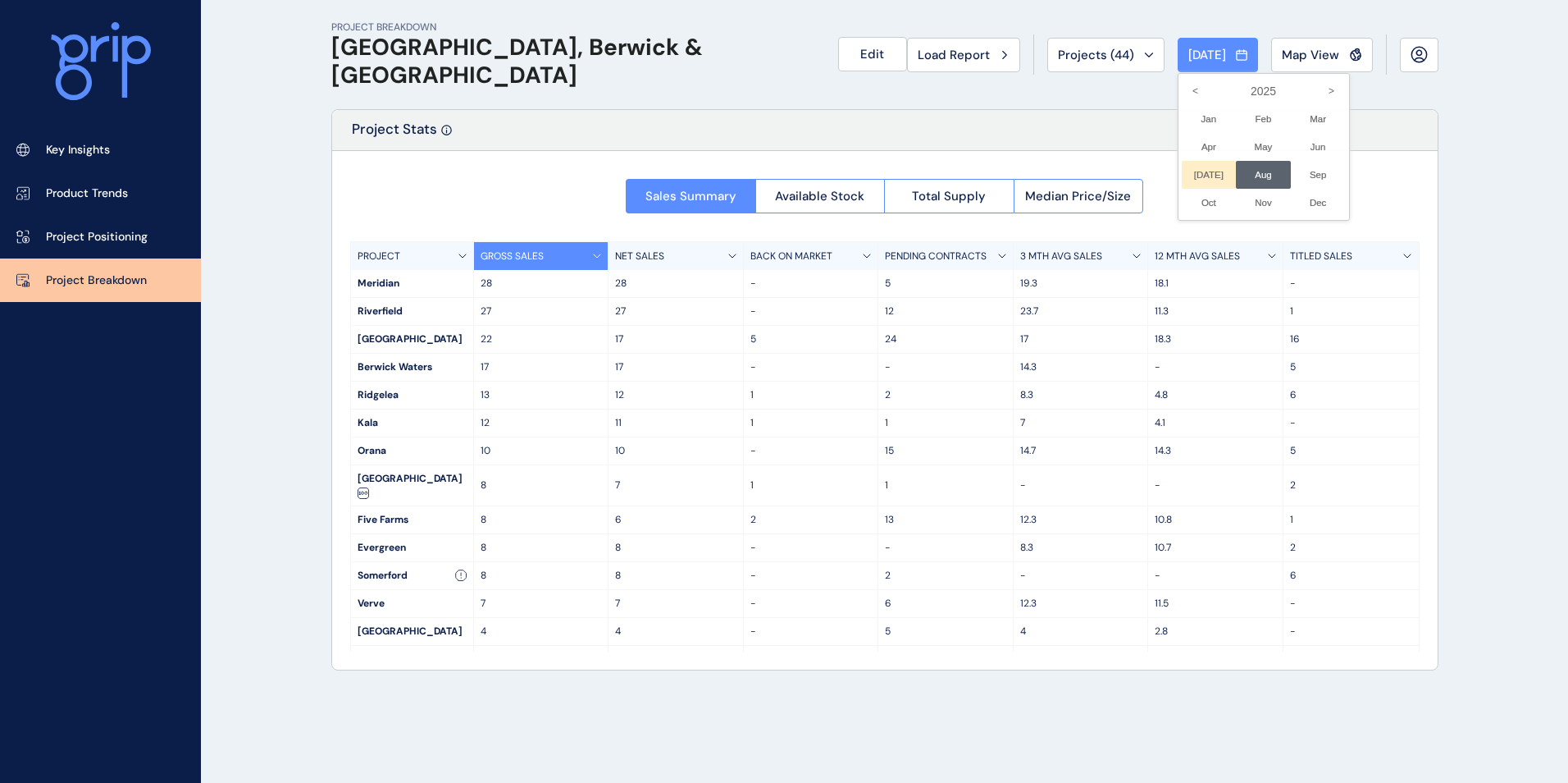
click at [1191, 177] on li "[DATE] No report is available for this period. New months are usually published…" at bounding box center [1210, 174] width 55 height 28
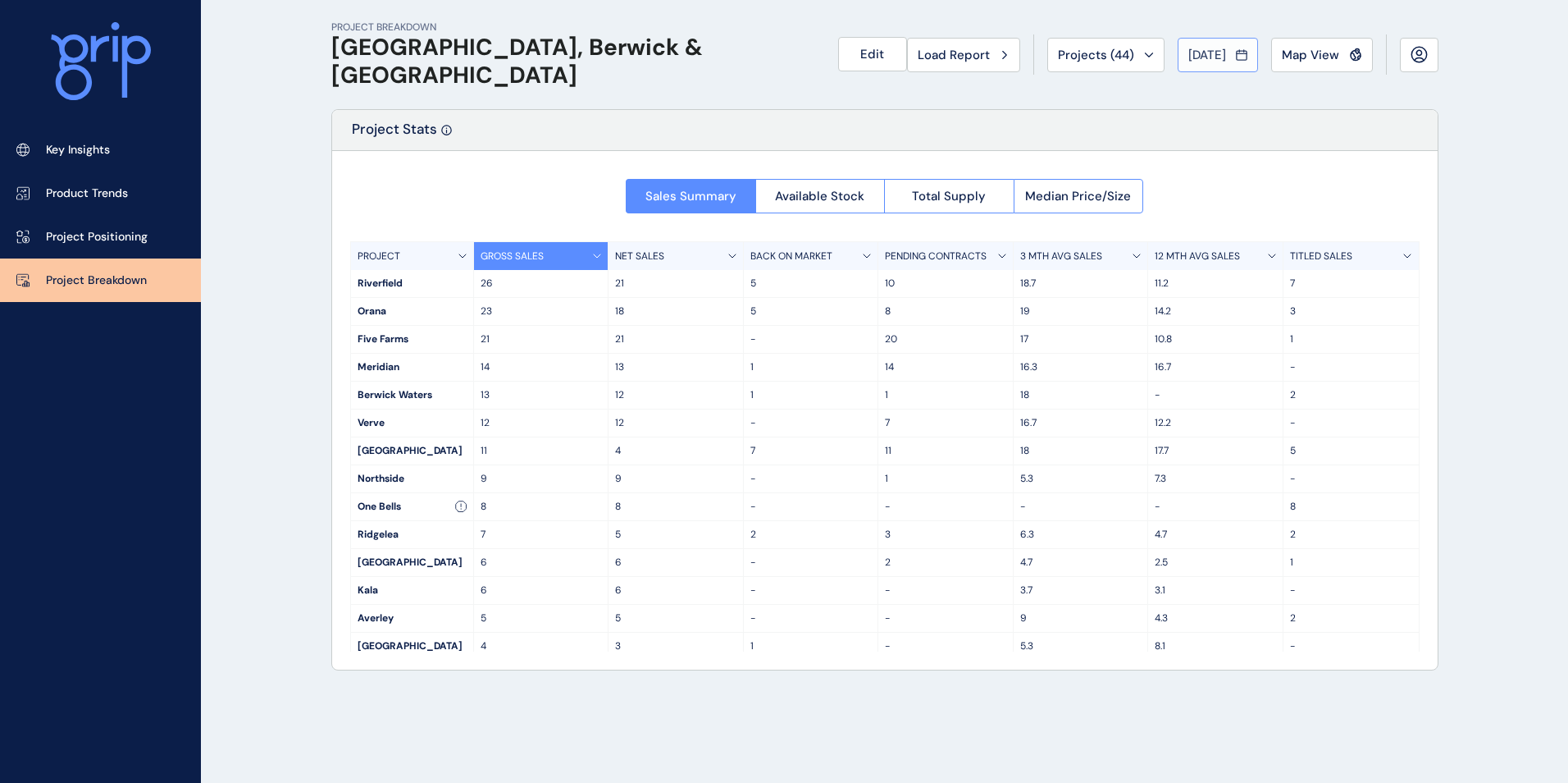
click at [1212, 56] on span "[DATE]" at bounding box center [1207, 55] width 37 height 16
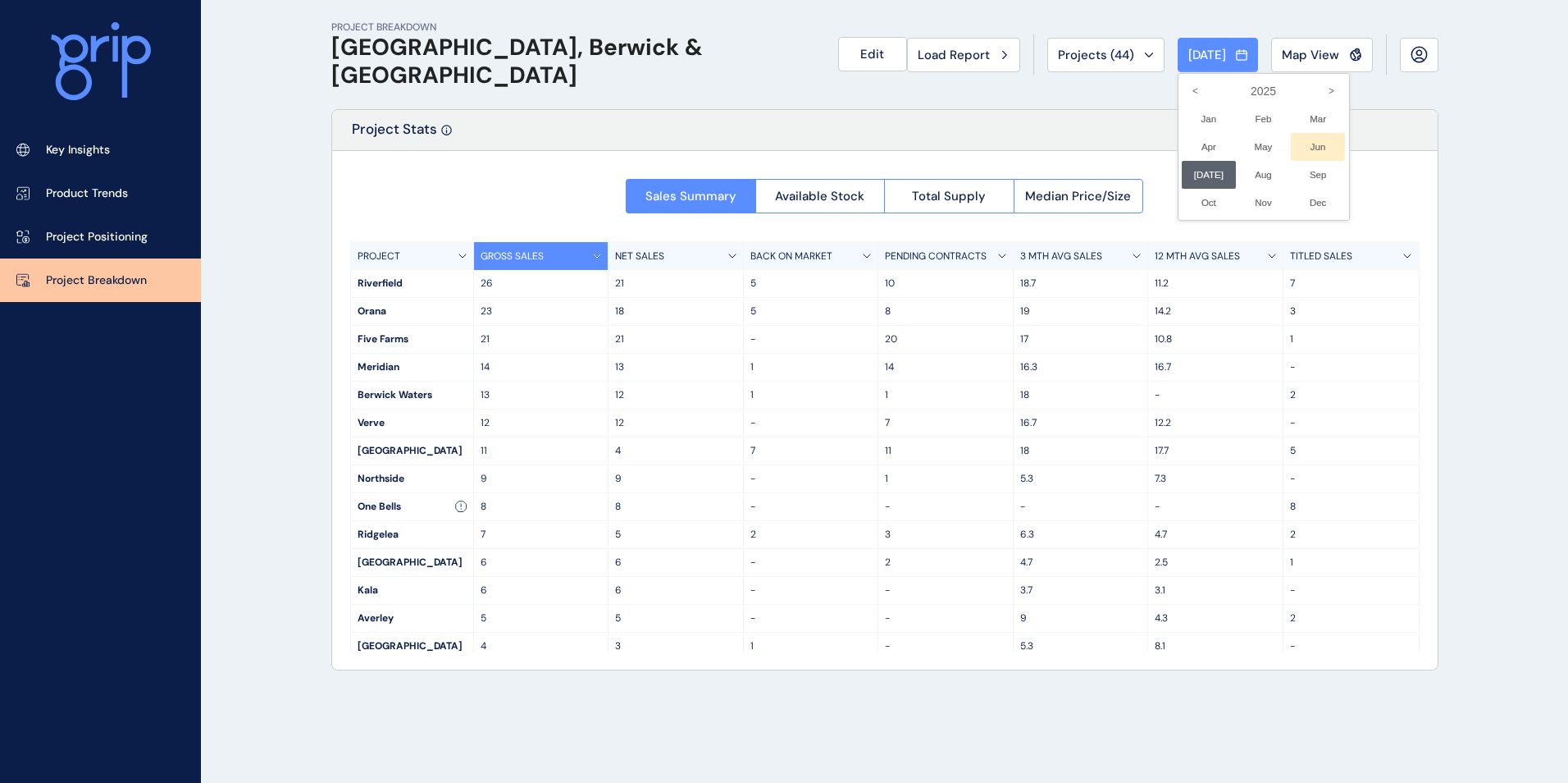
click at [1301, 140] on li "Jun No report is available for this period. New months are usually published 5 …" at bounding box center [1318, 146] width 55 height 28
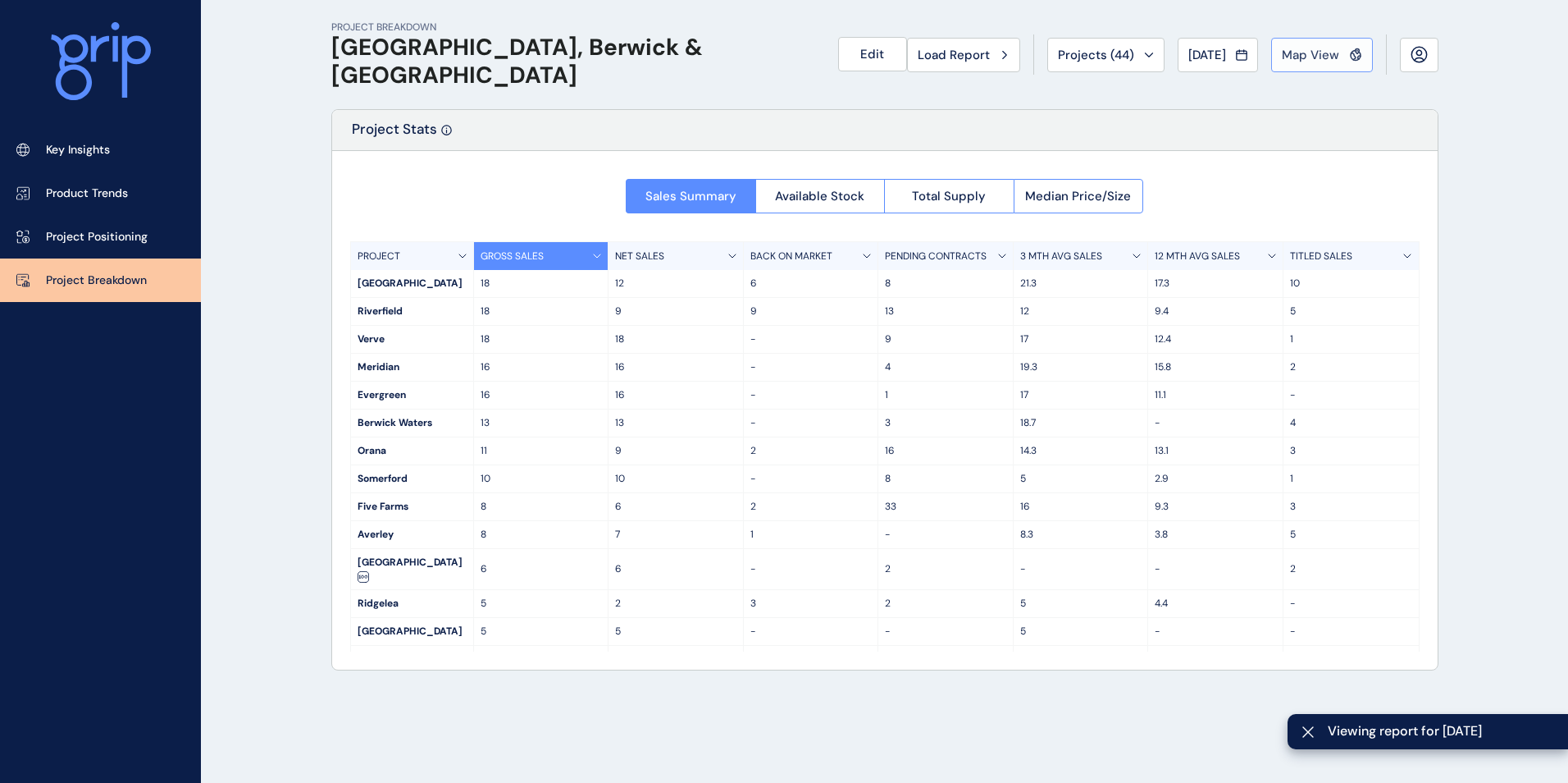
click at [1303, 56] on span "Map View" at bounding box center [1310, 55] width 58 height 16
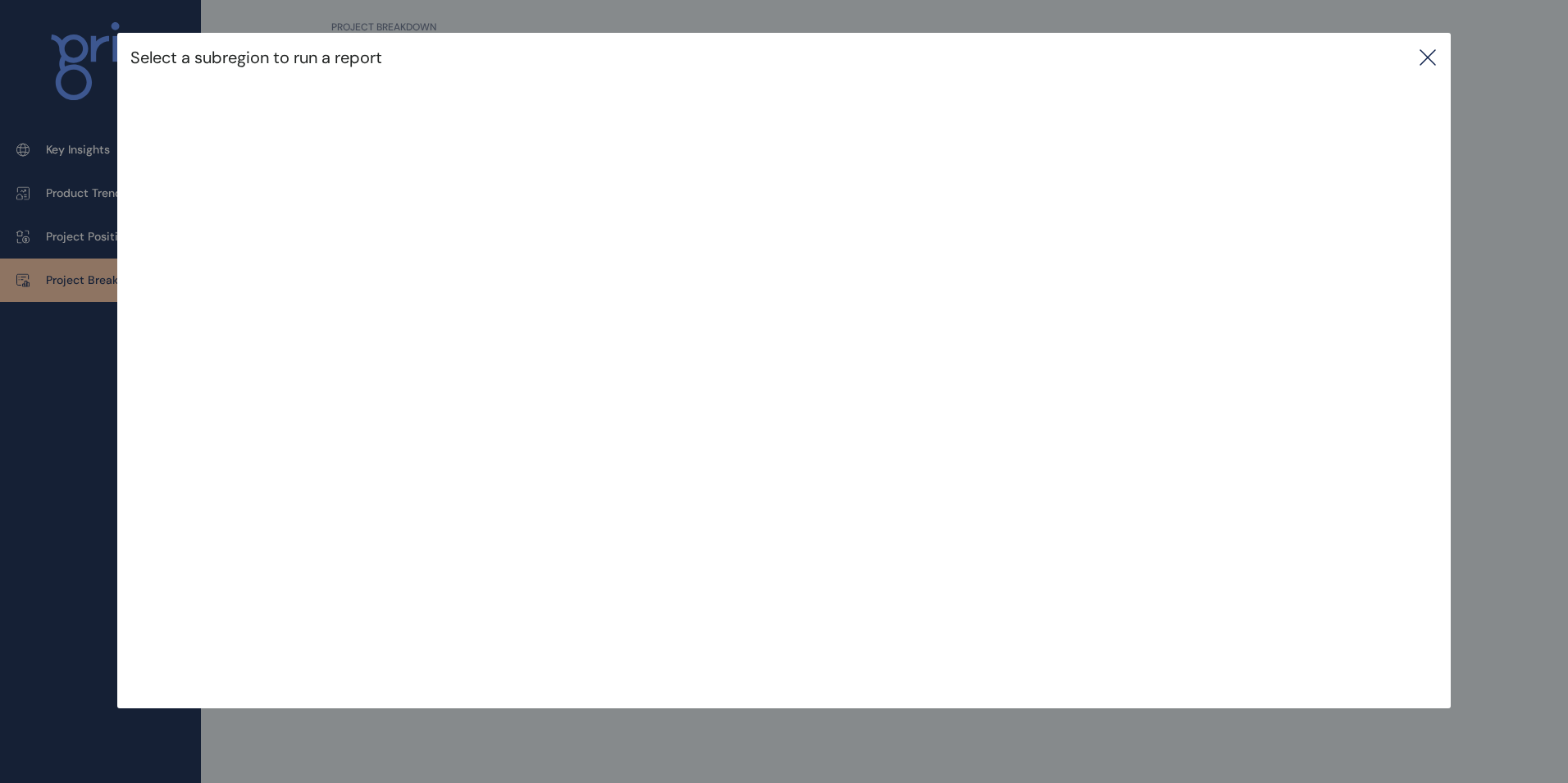
click at [1432, 49] on icon at bounding box center [1427, 57] width 20 height 20
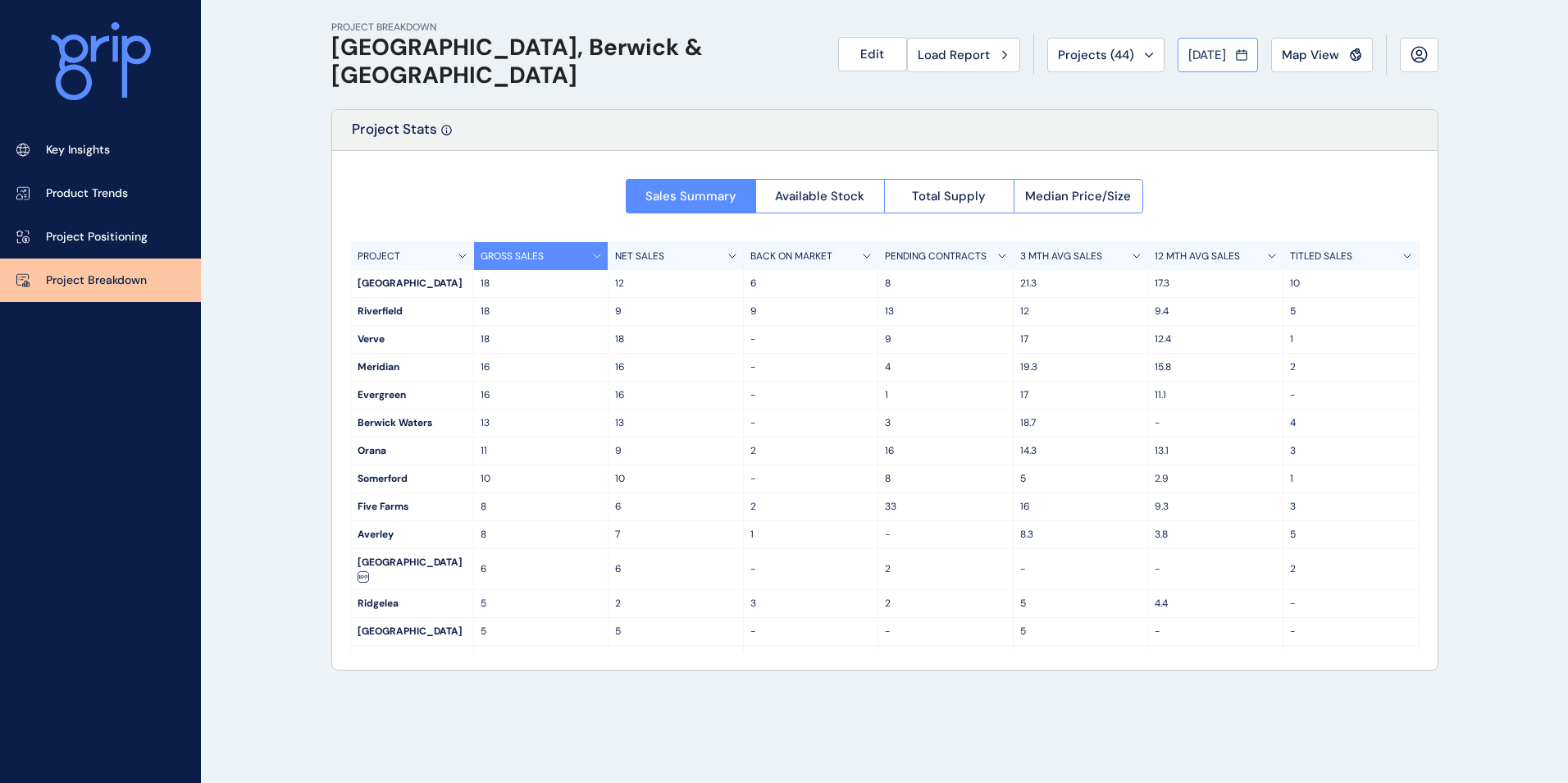
click at [1178, 61] on button "[DATE]" at bounding box center [1218, 54] width 80 height 35
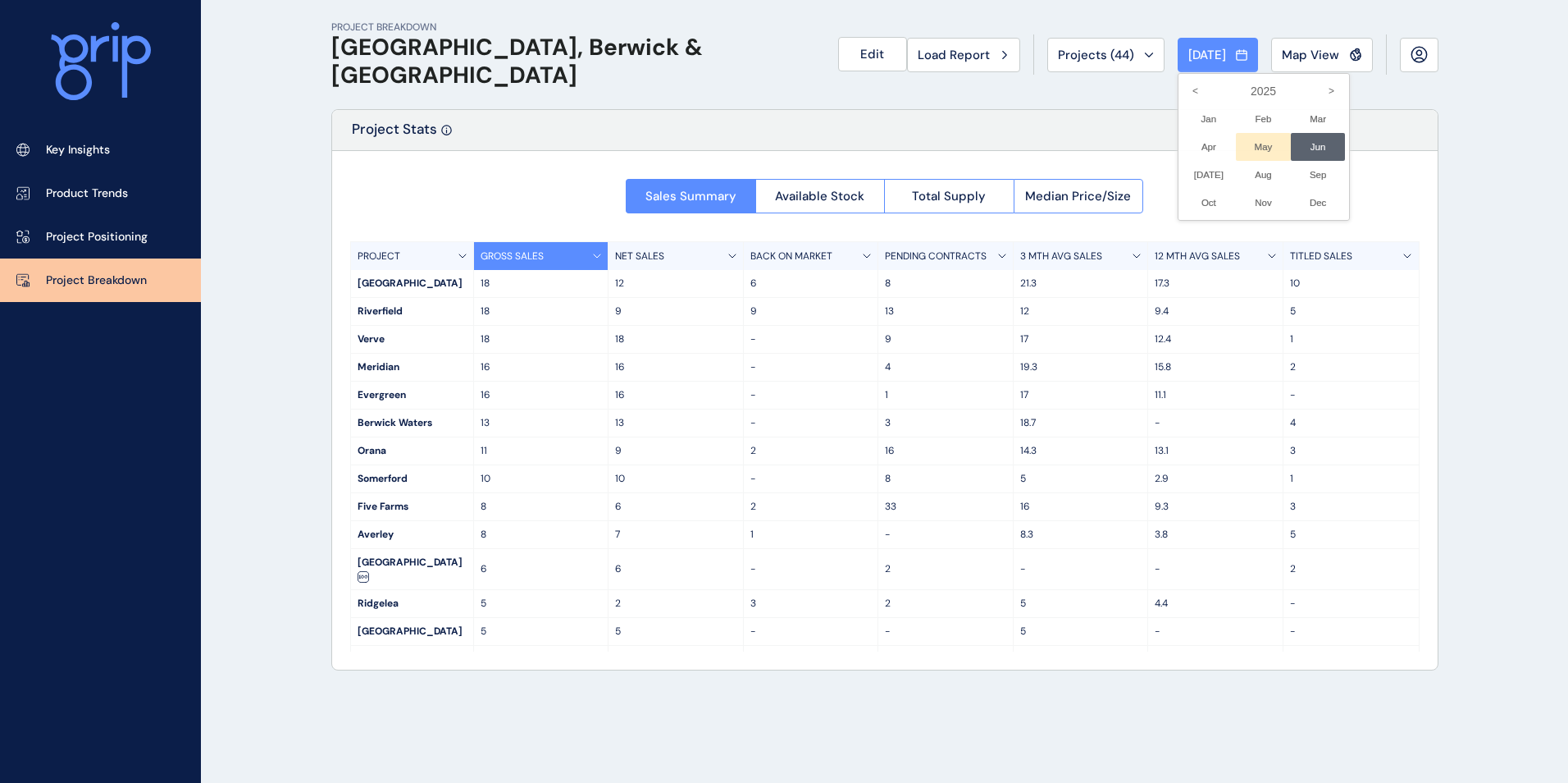
click at [1251, 148] on li "May No report is available for this period. New months are usually published 5 …" at bounding box center [1264, 146] width 55 height 28
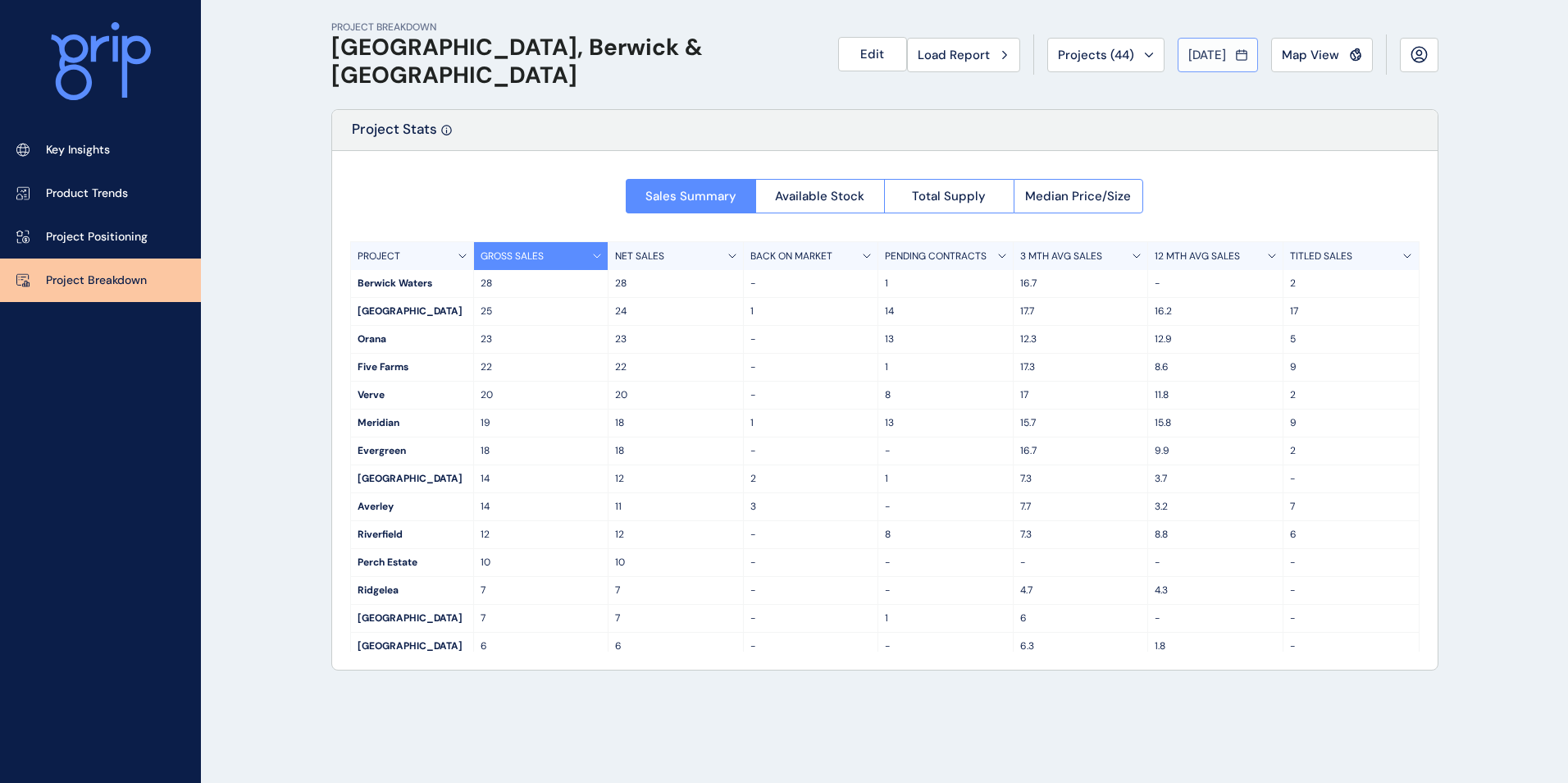
click at [1205, 64] on button "[DATE]" at bounding box center [1218, 54] width 80 height 35
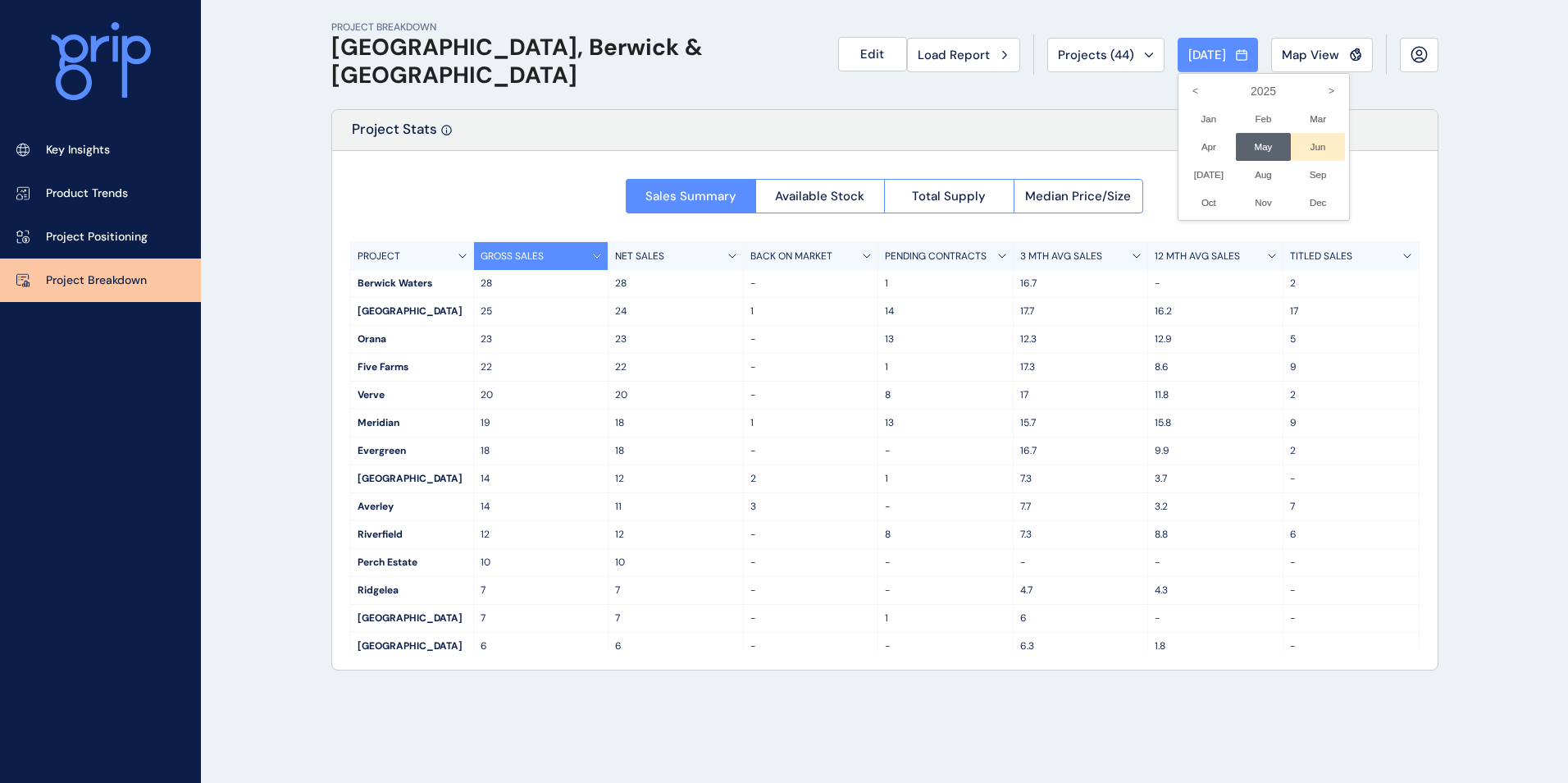
click at [1296, 140] on li "Jun No report is available for this period. New months are usually published 5 …" at bounding box center [1318, 146] width 55 height 28
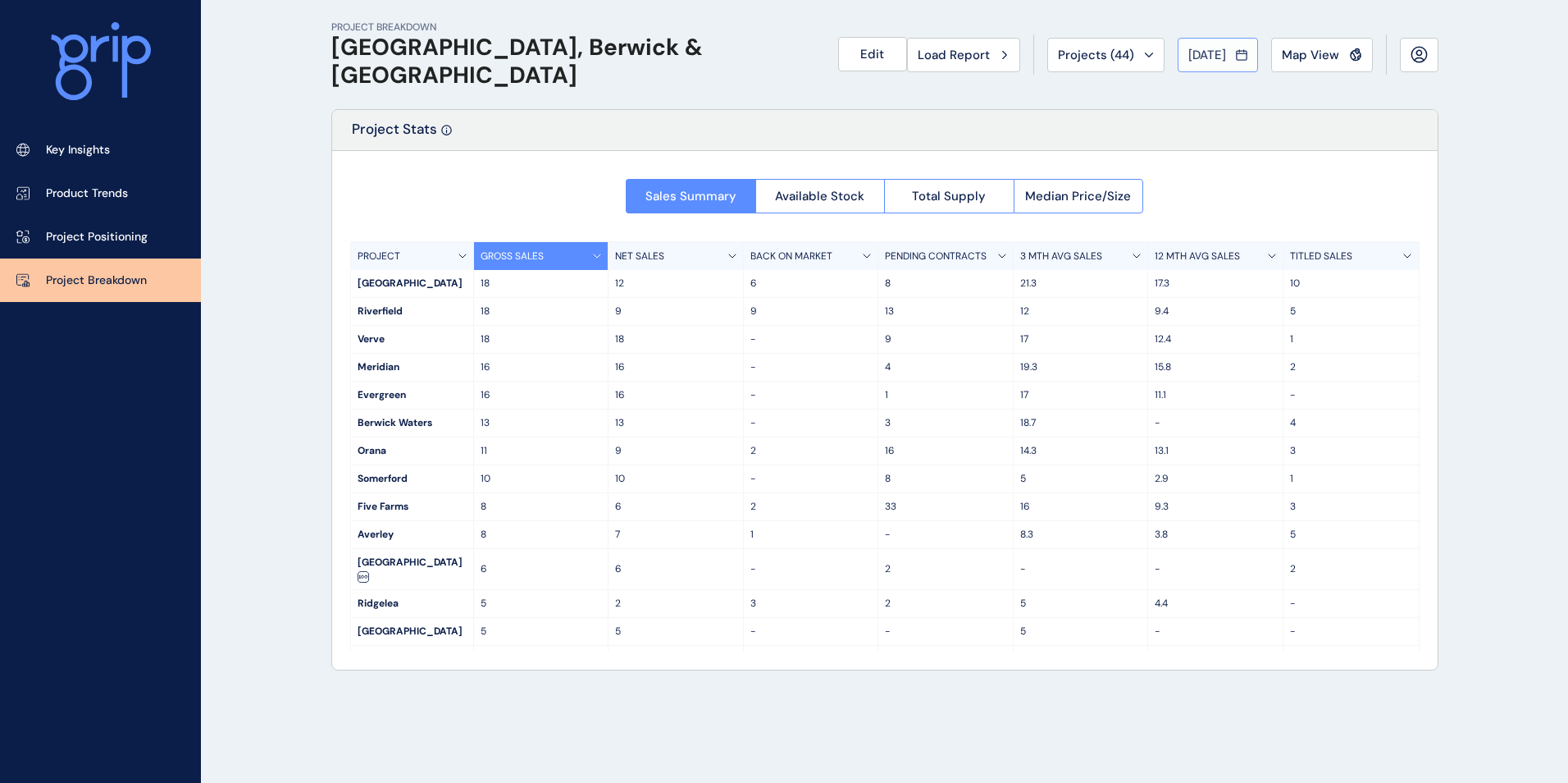
click at [1243, 64] on button "[DATE]" at bounding box center [1218, 54] width 80 height 35
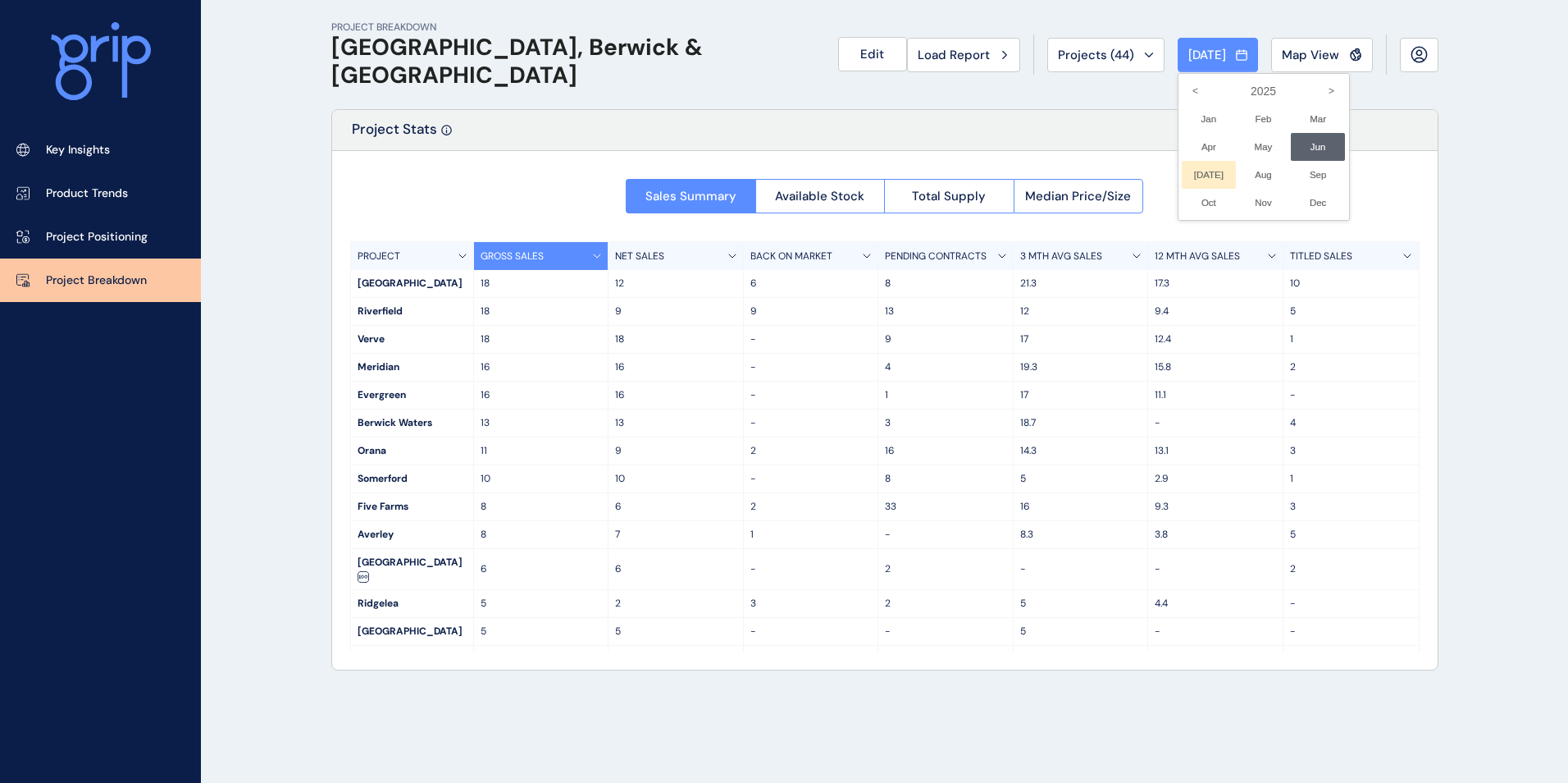
click at [1200, 173] on li "[DATE] No report is available for this period. New months are usually published…" at bounding box center [1210, 174] width 55 height 28
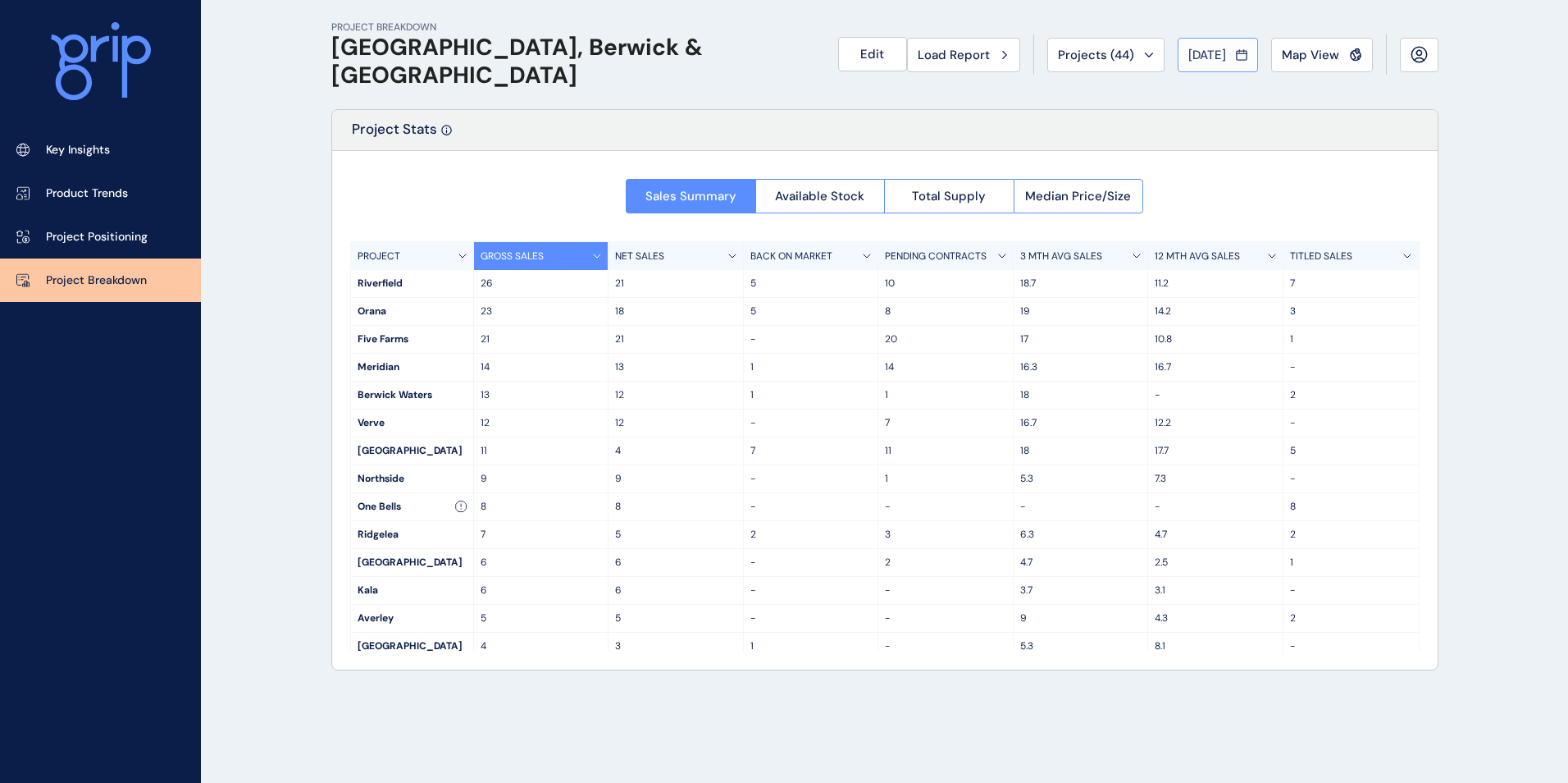
click at [1232, 48] on div "[DATE]" at bounding box center [1218, 55] width 59 height 16
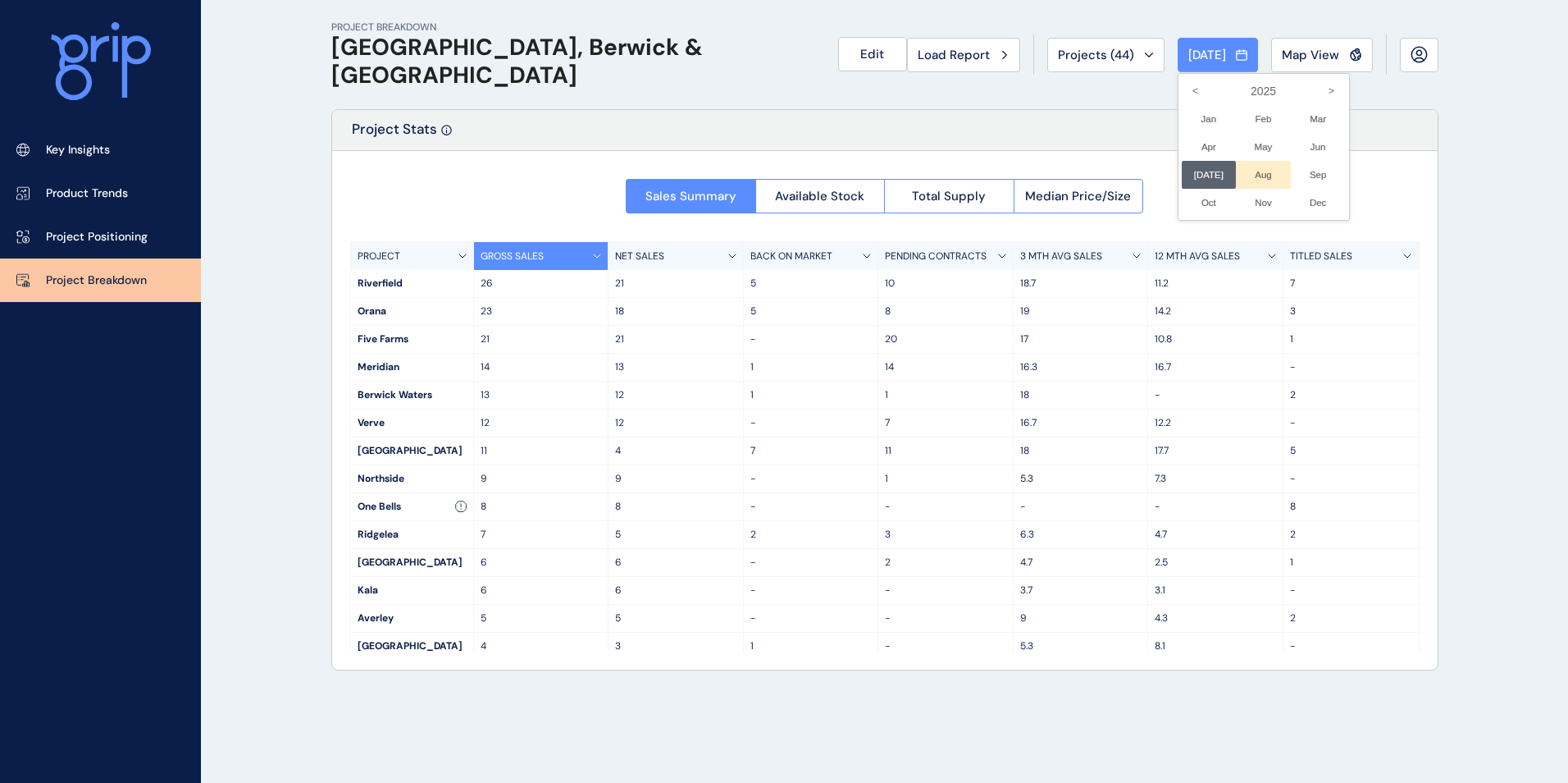
click at [1255, 173] on li "Aug No report is available for this period. New months are usually published 5 …" at bounding box center [1264, 174] width 55 height 28
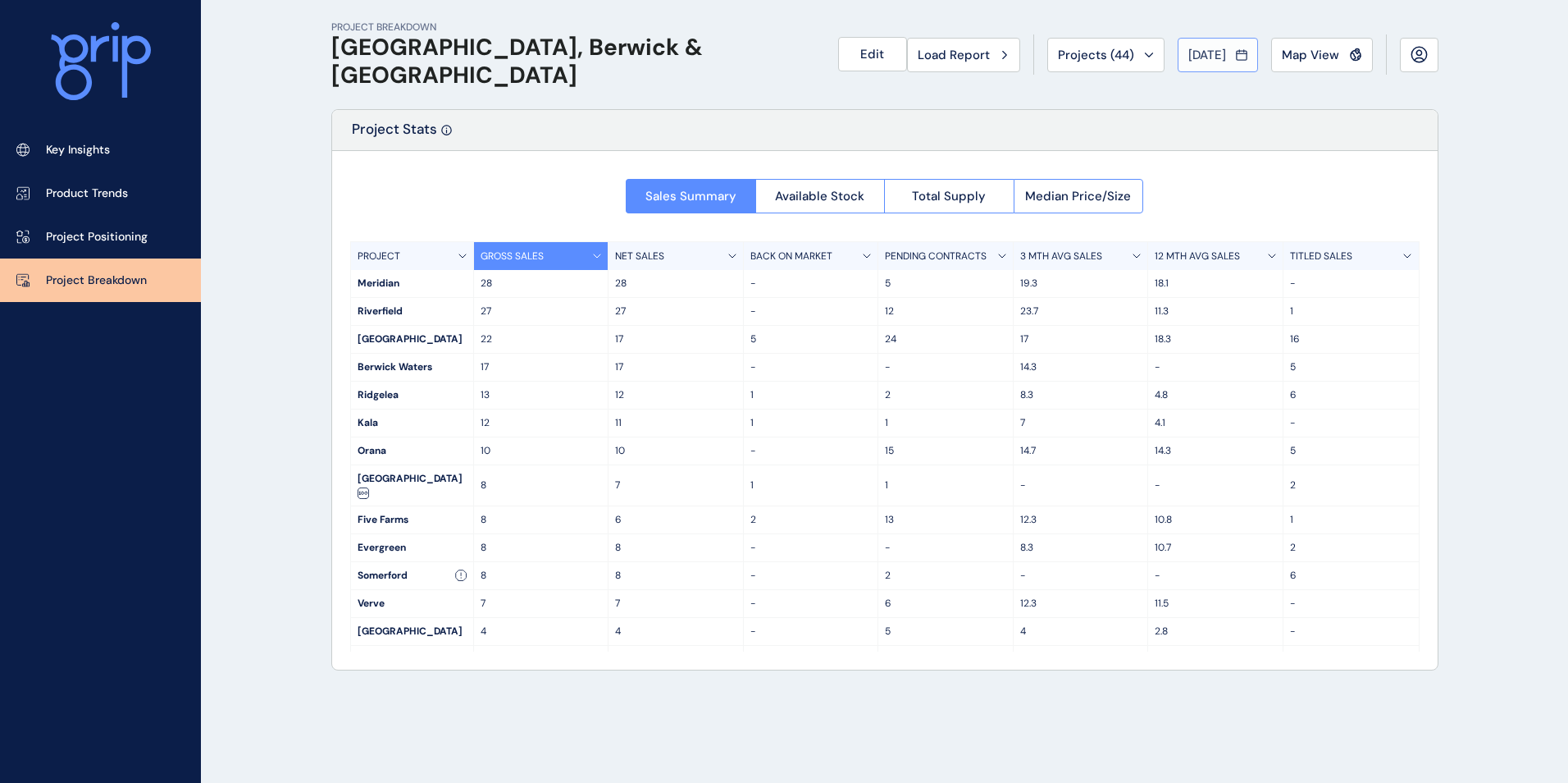
click at [1226, 47] on span "[DATE]" at bounding box center [1207, 55] width 37 height 16
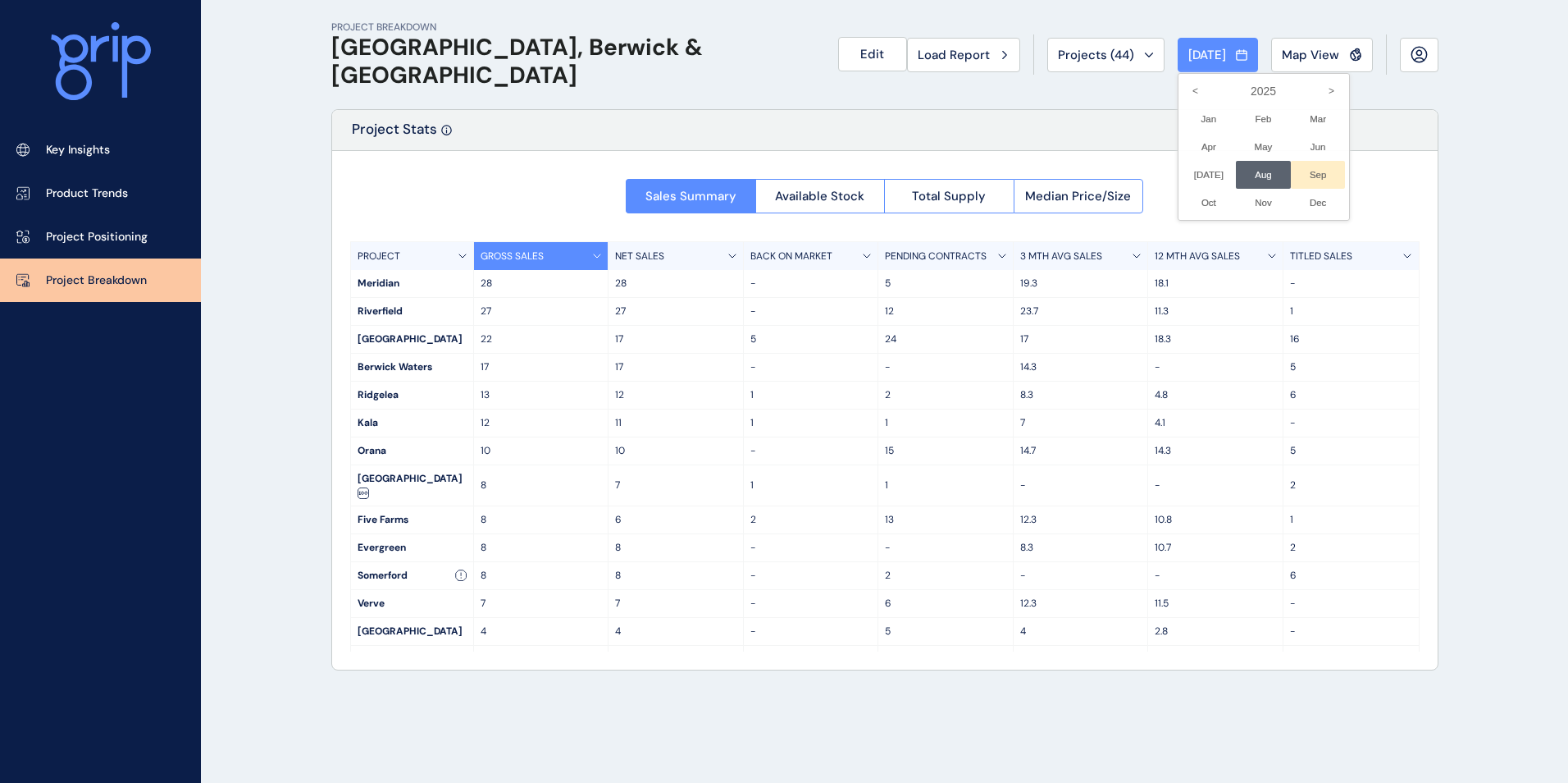
click at [1297, 164] on li "Sep No report is available for this period. New months are usually published 5 …" at bounding box center [1318, 174] width 55 height 28
